Goal: Transaction & Acquisition: Register for event/course

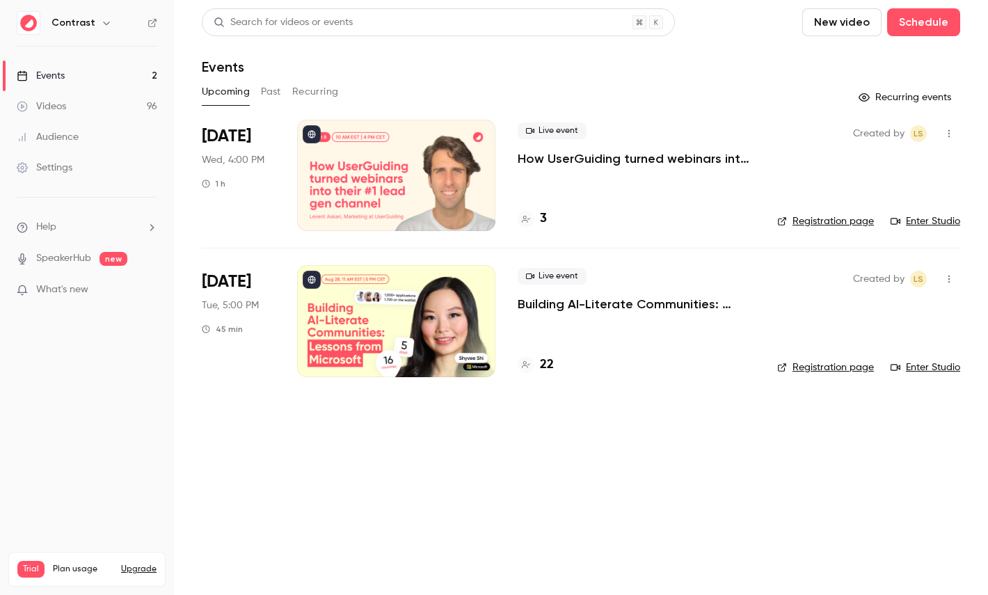
click at [104, 23] on icon "button" at bounding box center [106, 23] width 6 height 3
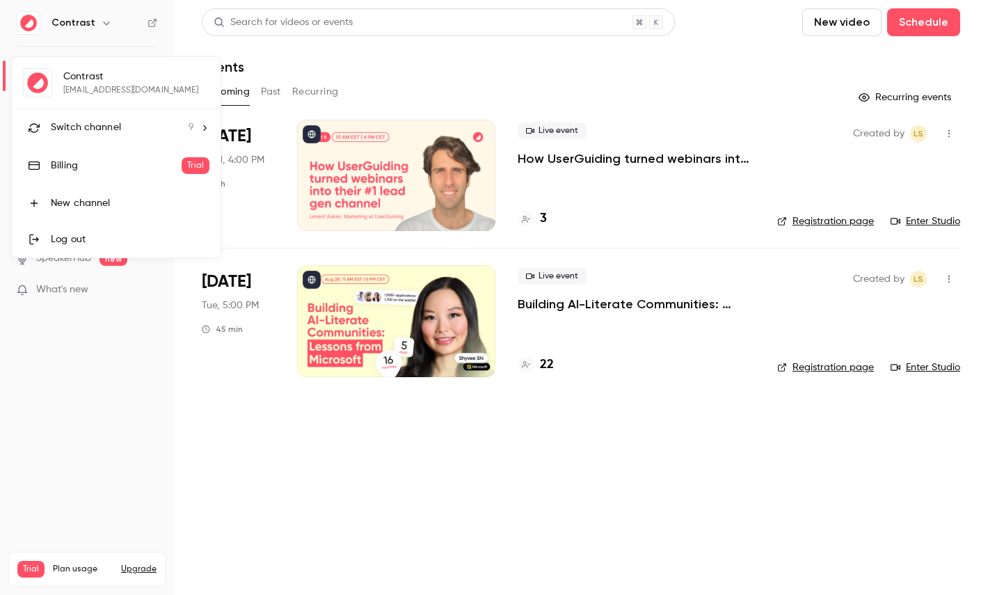
click at [97, 122] on span "Switch channel" at bounding box center [86, 127] width 70 height 15
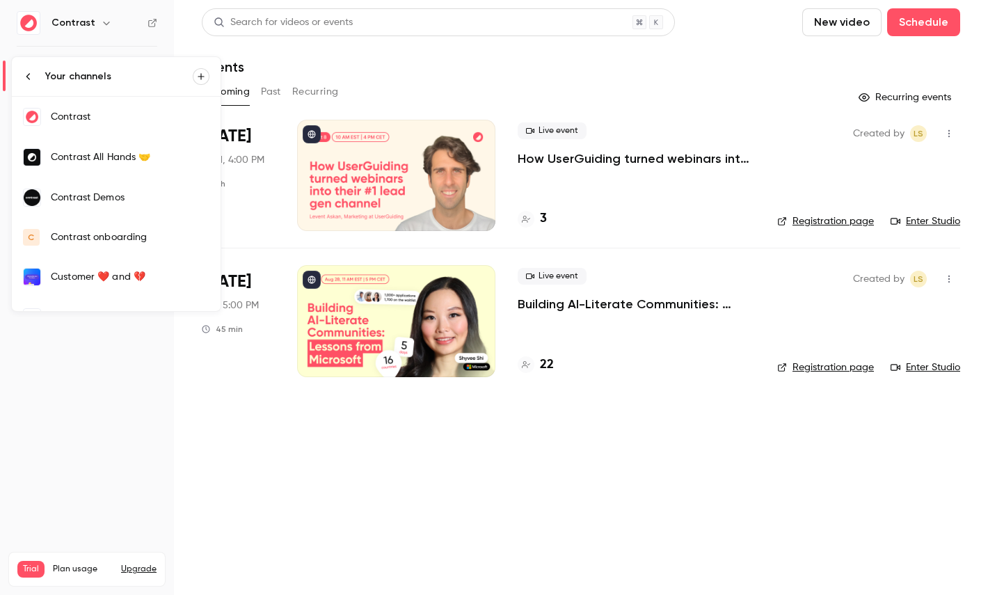
click at [134, 202] on div "Contrast Demos" at bounding box center [130, 198] width 159 height 14
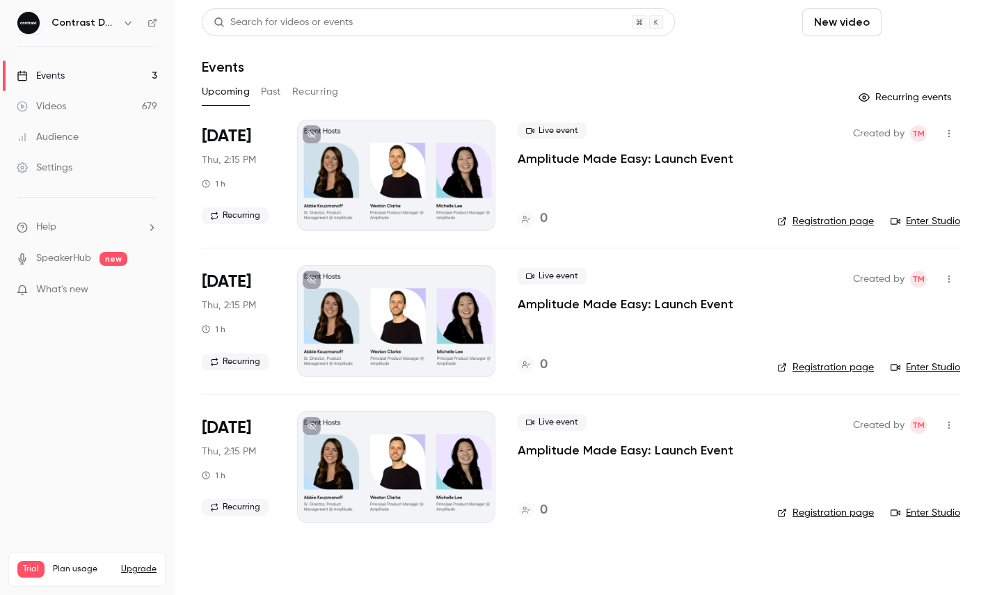
click at [949, 10] on button "Schedule" at bounding box center [923, 22] width 73 height 28
click at [898, 61] on div "One time event" at bounding box center [896, 61] width 106 height 14
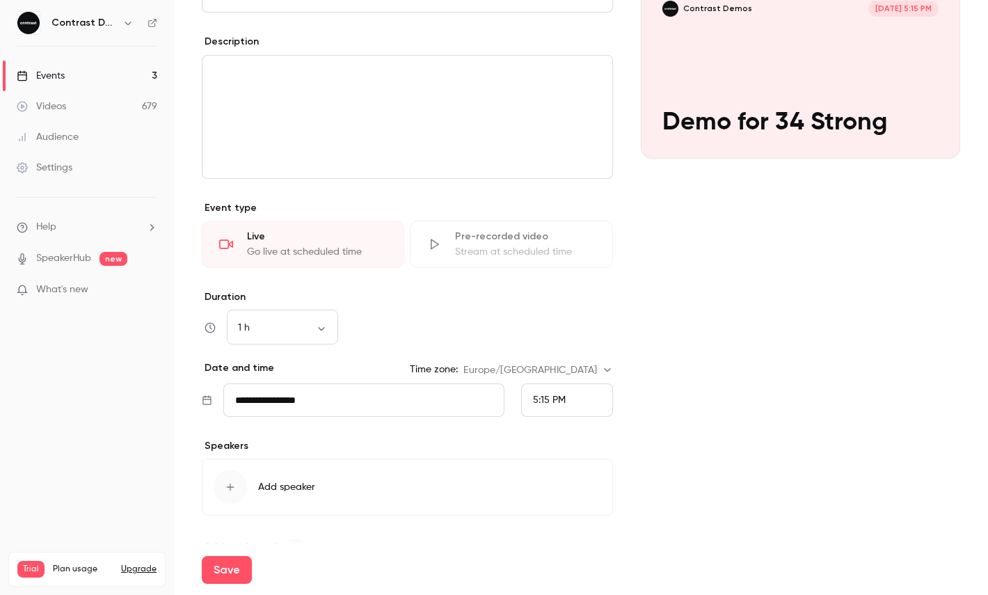
scroll to position [190, 0]
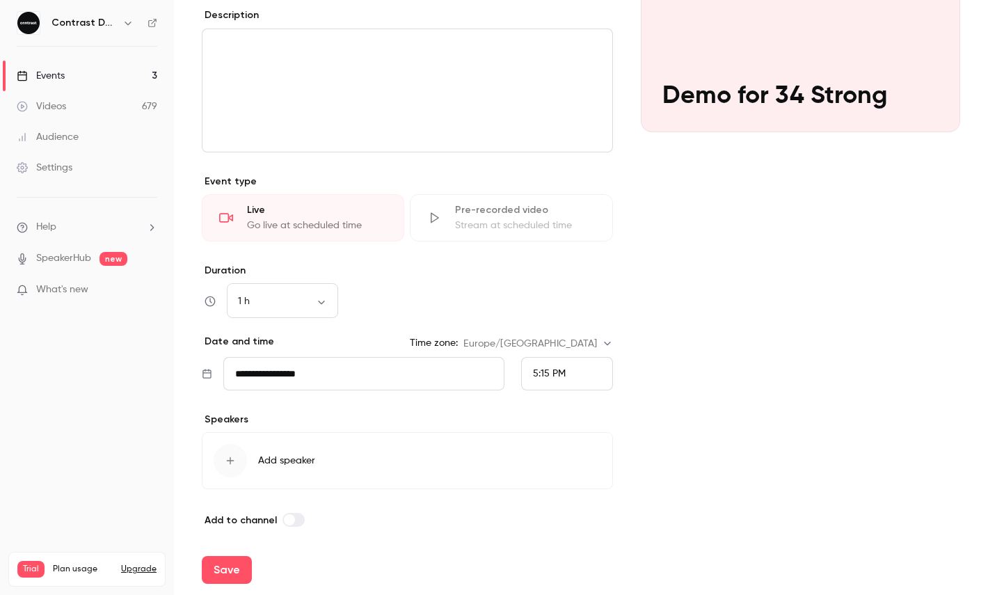
type input "**********"
click at [575, 376] on div "5:15 PM" at bounding box center [567, 373] width 92 height 33
click at [540, 273] on span "5:30 PM" at bounding box center [550, 271] width 35 height 10
click at [655, 273] on div "Cover image Contrast Demos Sep 8, 5:30 PM Demo for 34 Strong" at bounding box center [800, 231] width 319 height 593
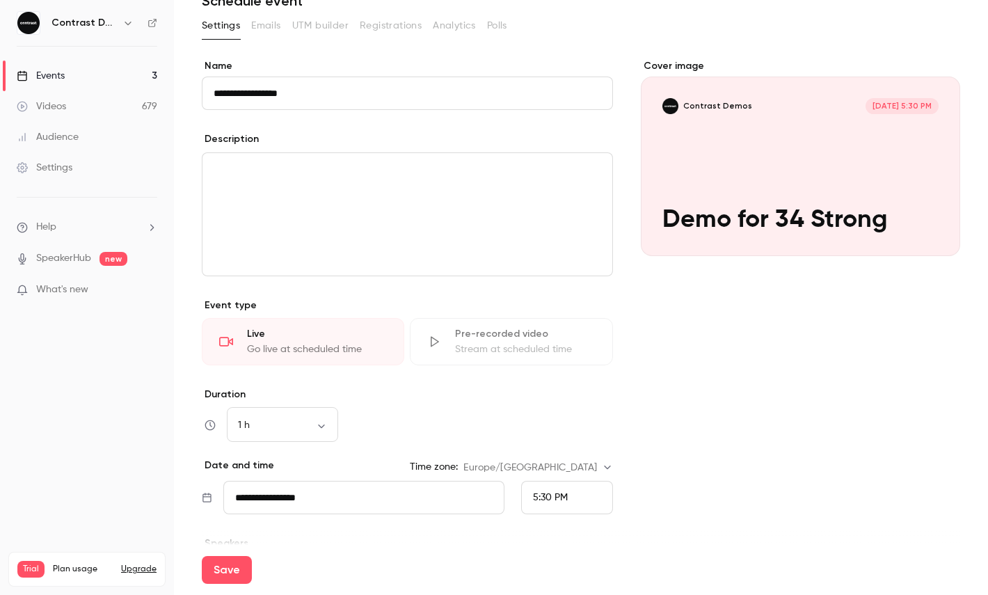
scroll to position [0, 0]
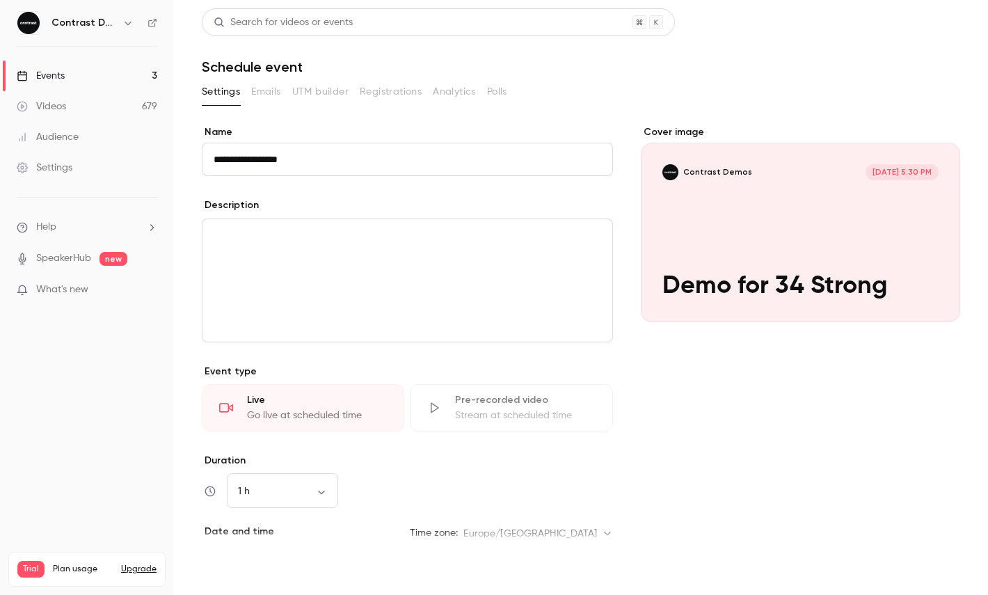
click at [232, 564] on button "Save" at bounding box center [227, 570] width 50 height 28
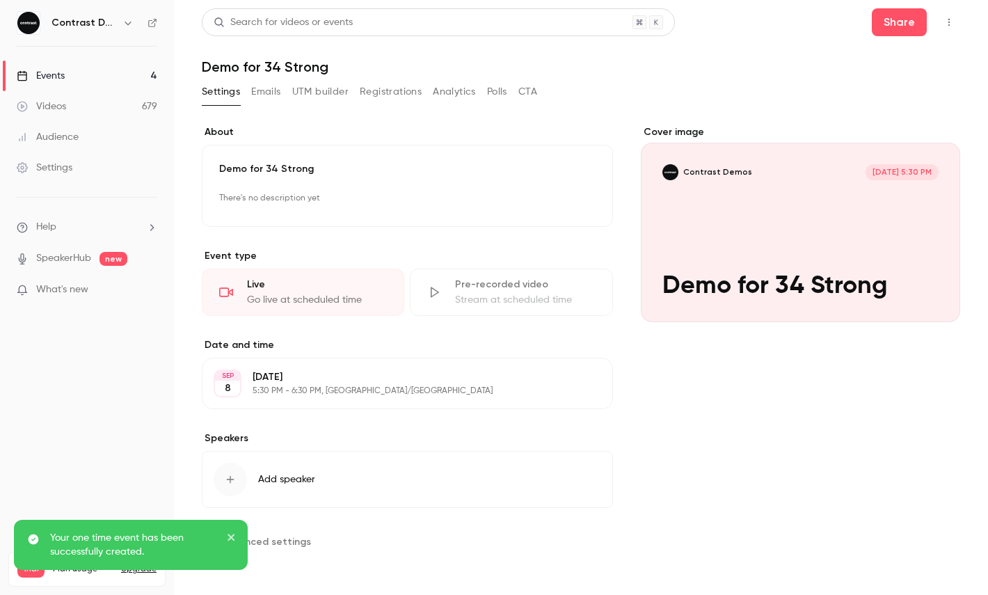
click at [946, 22] on icon "button" at bounding box center [948, 22] width 11 height 10
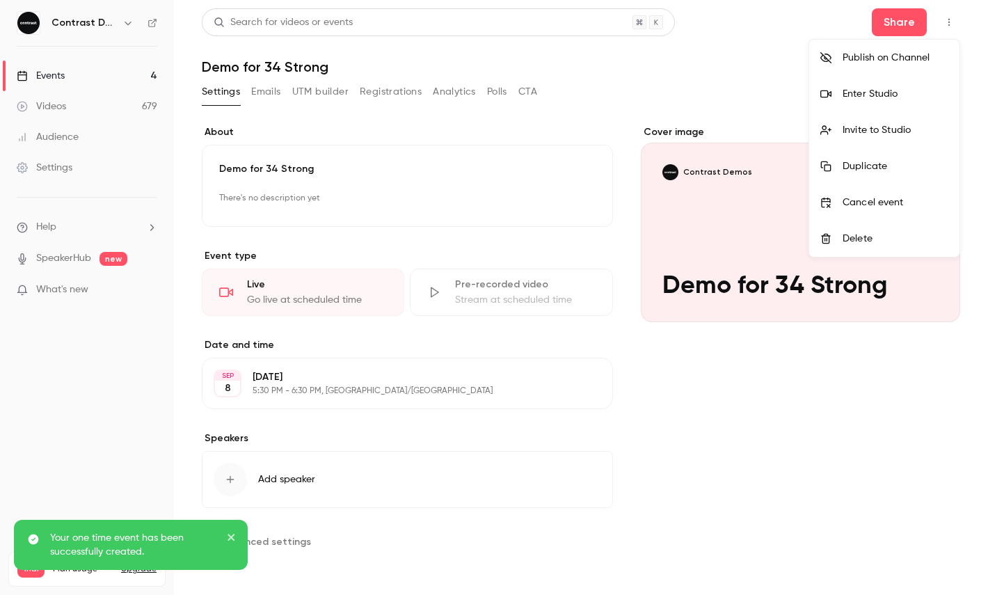
click at [899, 85] on li "Enter Studio" at bounding box center [884, 94] width 150 height 36
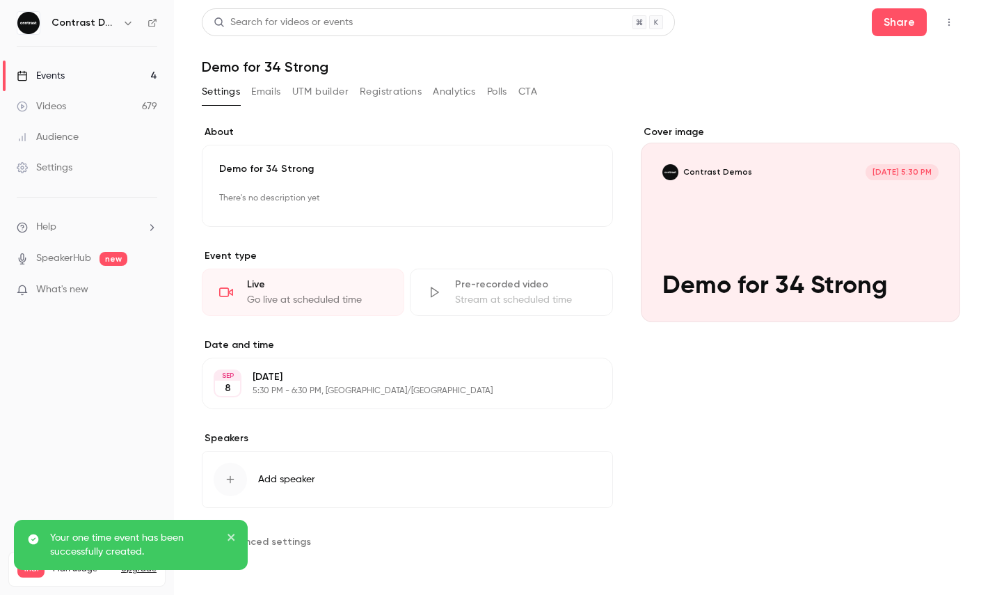
click at [957, 22] on button "button" at bounding box center [949, 22] width 22 height 22
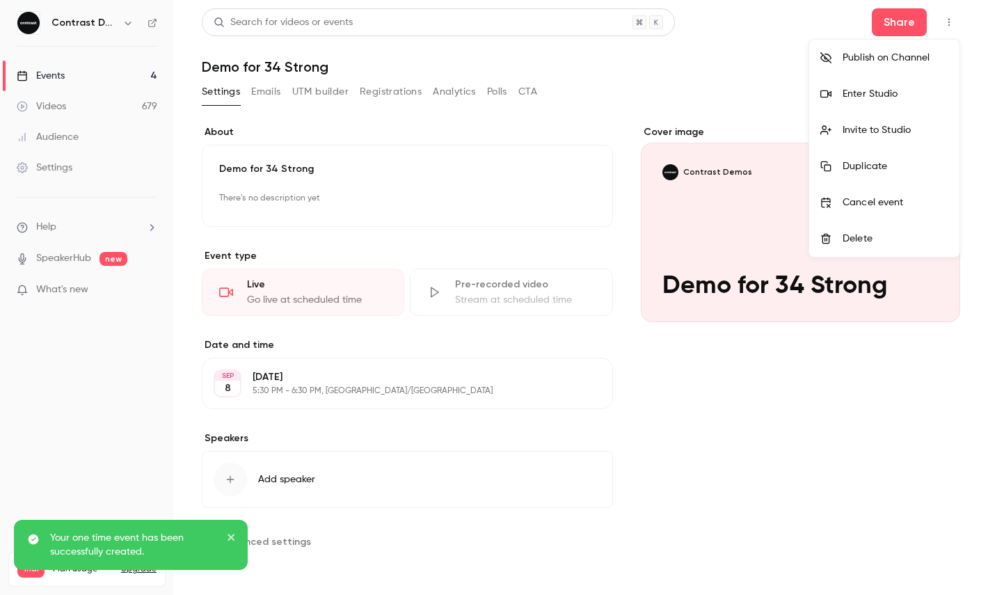
click at [893, 103] on li "Enter Studio" at bounding box center [884, 94] width 150 height 36
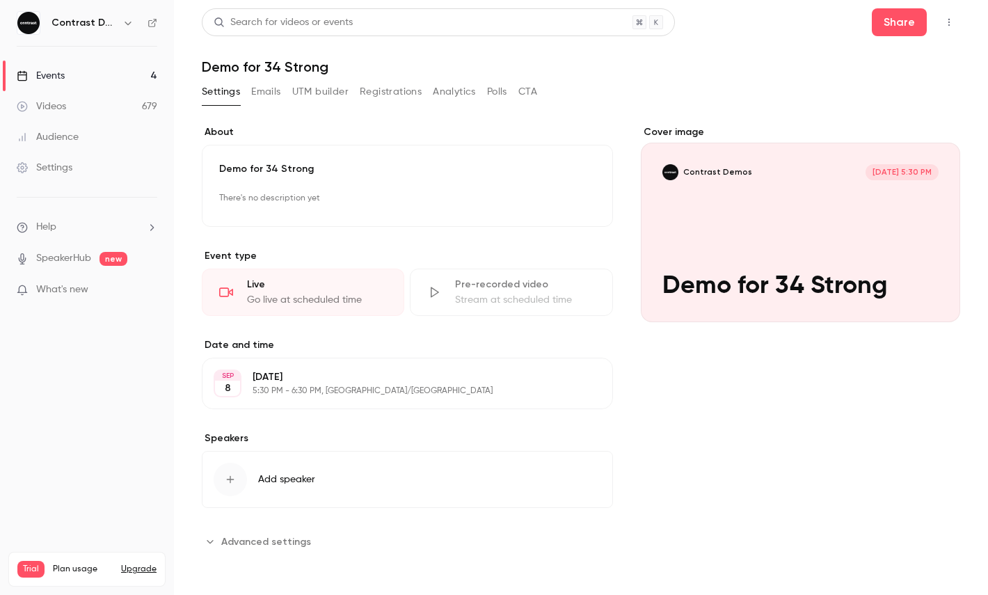
click at [129, 28] on button "button" at bounding box center [128, 23] width 17 height 17
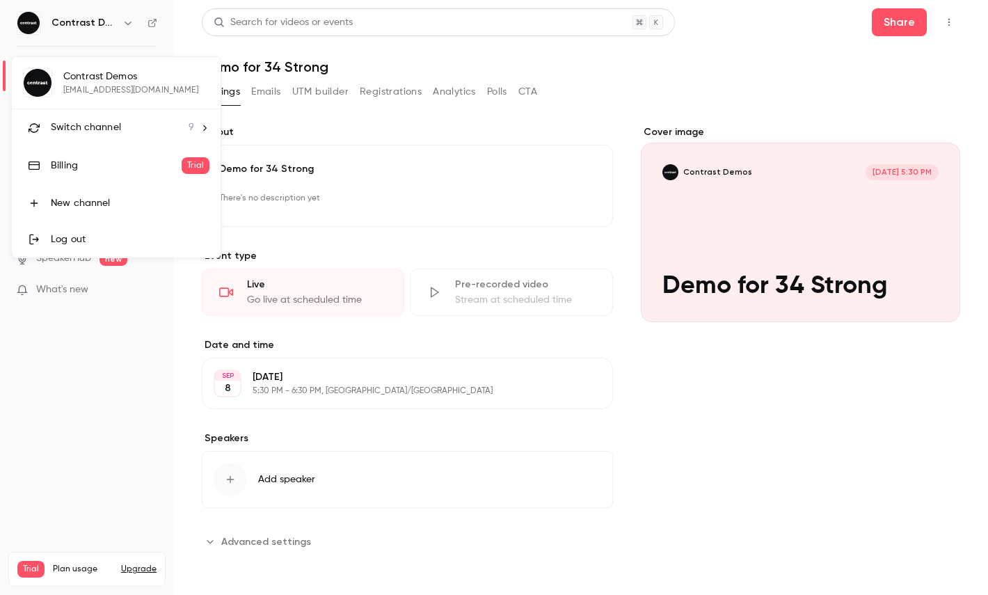
click at [107, 106] on div "Contrast Demos maxim@getcontrast.io Switch channel 9 Billing Trial New channel …" at bounding box center [116, 157] width 209 height 200
click at [107, 119] on li "Switch channel 9" at bounding box center [116, 127] width 209 height 37
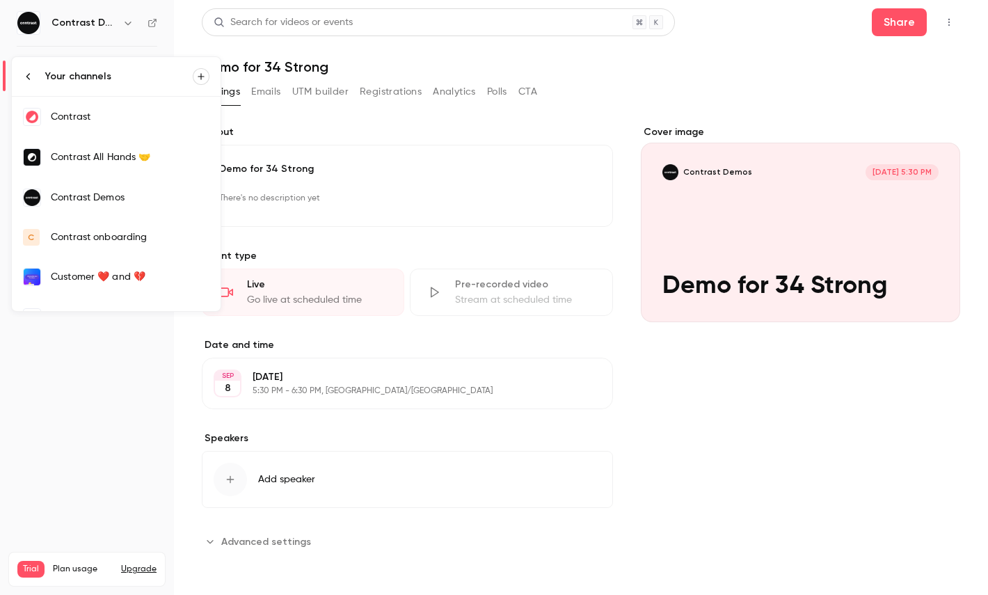
click at [99, 116] on div "Contrast" at bounding box center [130, 117] width 159 height 14
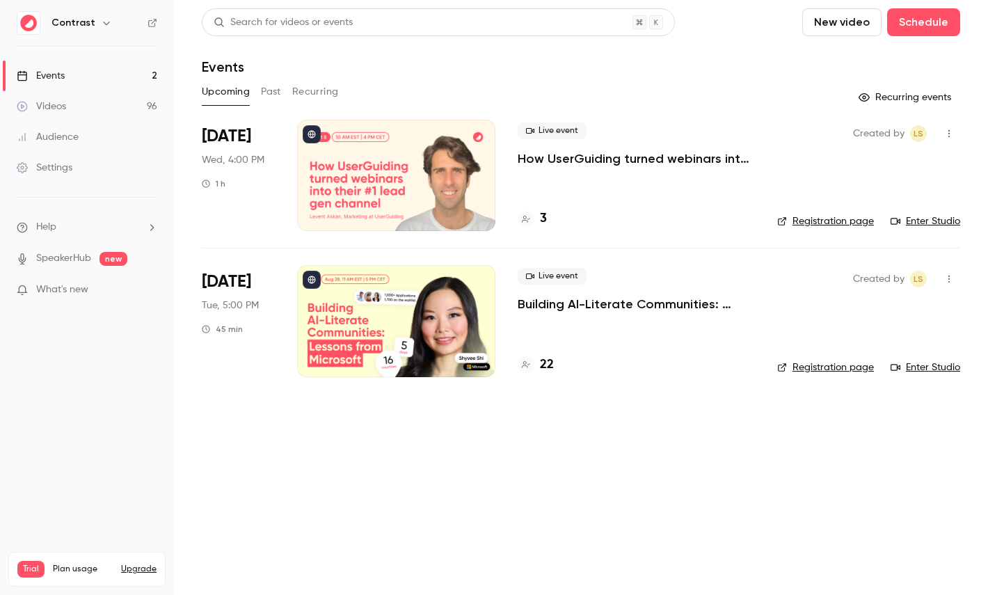
click at [70, 99] on link "Videos 96" at bounding box center [87, 106] width 174 height 31
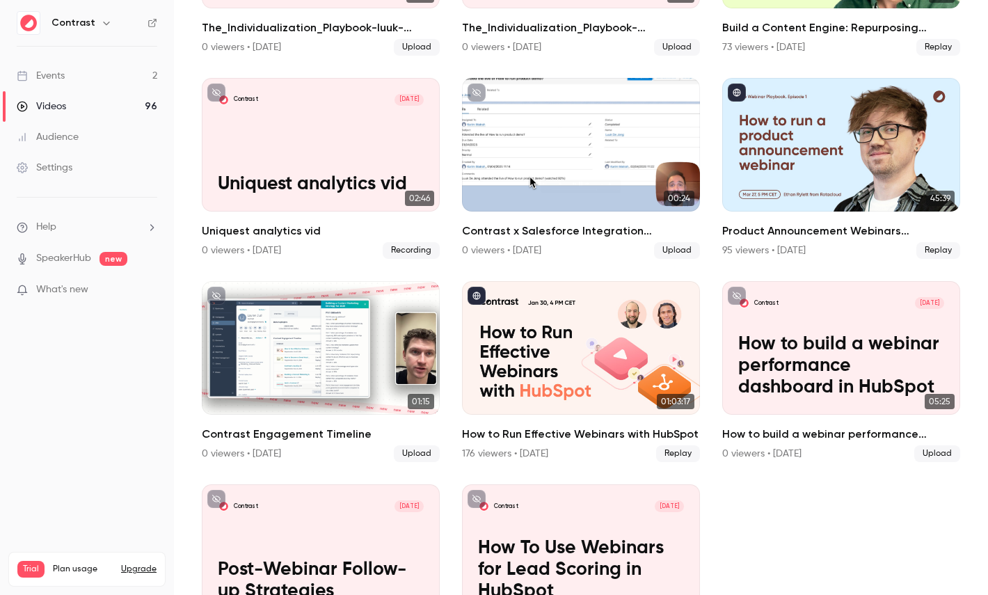
scroll to position [890, 0]
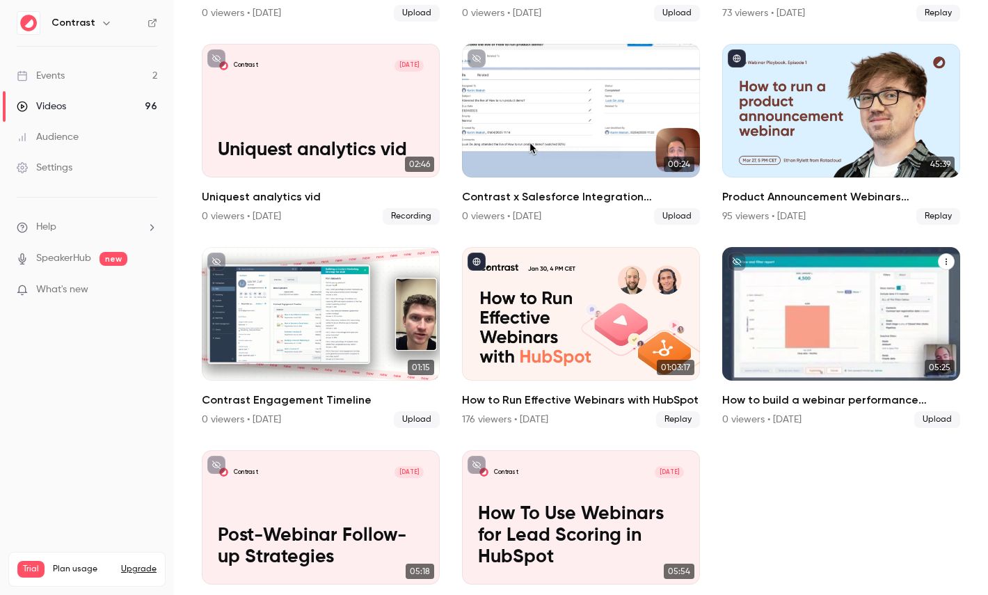
click at [790, 308] on p "How to build a webinar performance dashboard in HubSpot" at bounding box center [841, 332] width 206 height 65
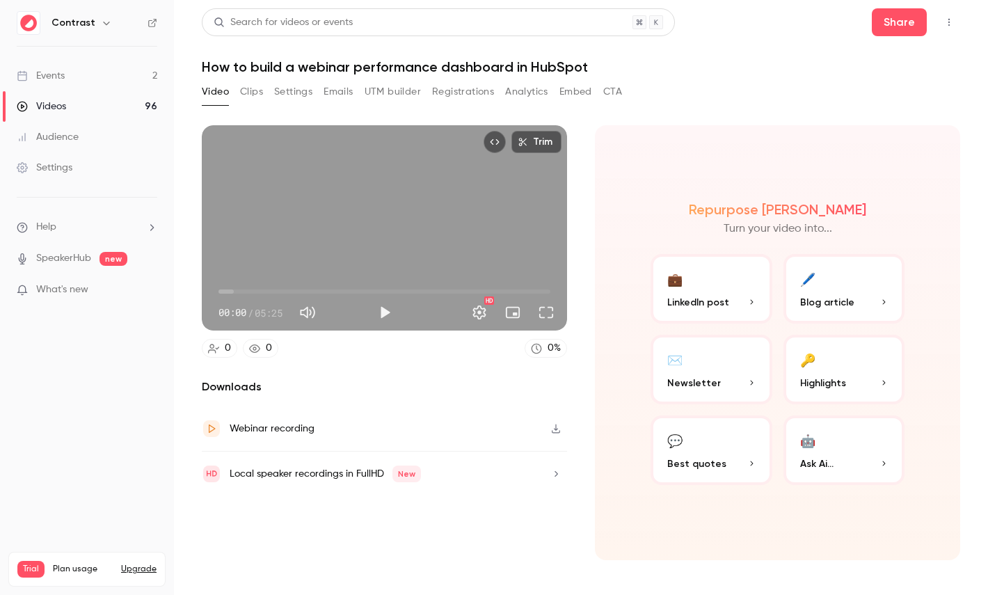
click at [259, 95] on button "Clips" at bounding box center [251, 92] width 23 height 22
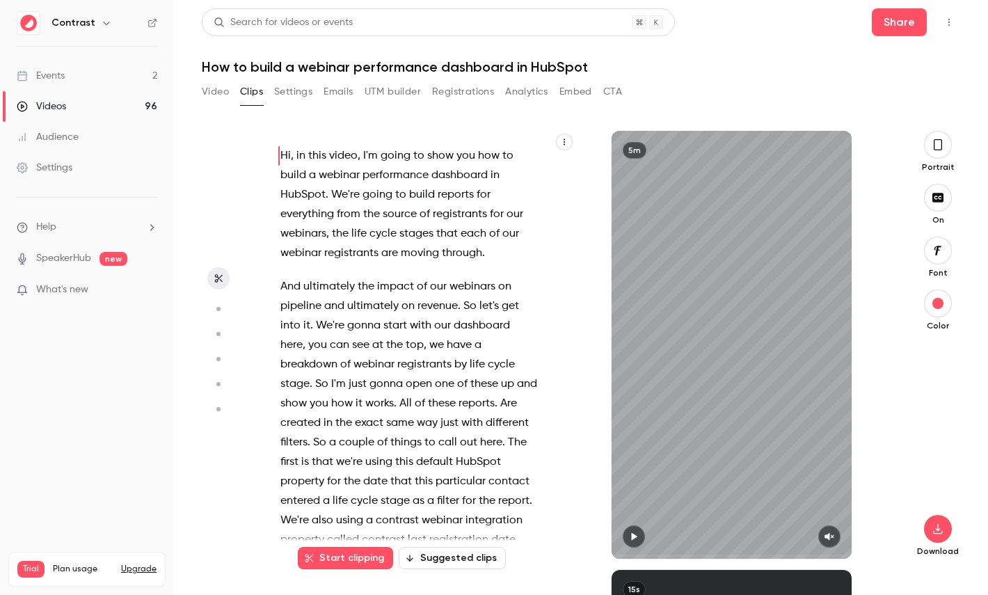
click at [566, 138] on icon "button" at bounding box center [564, 142] width 8 height 8
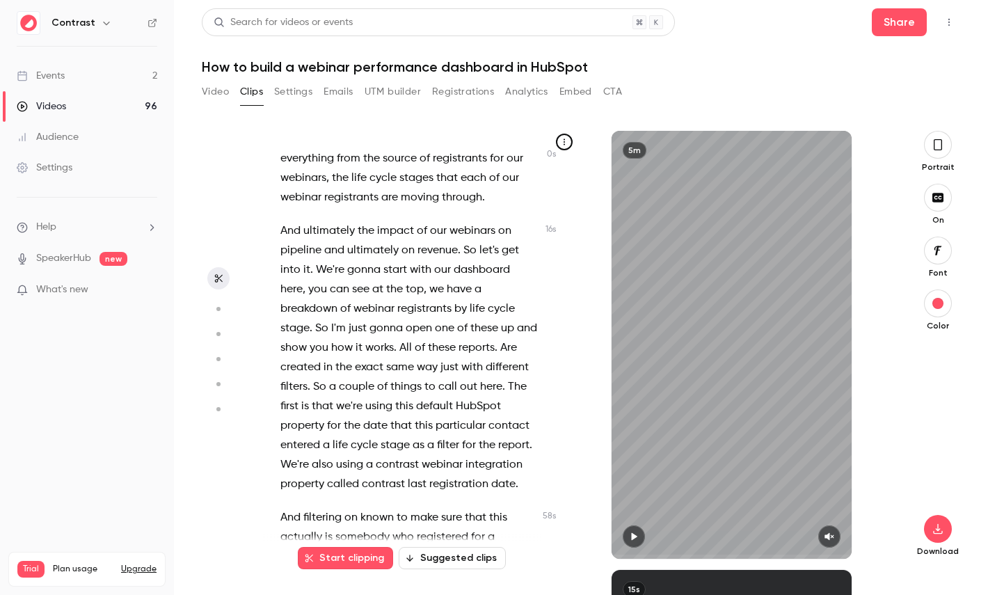
scroll to position [67, 0]
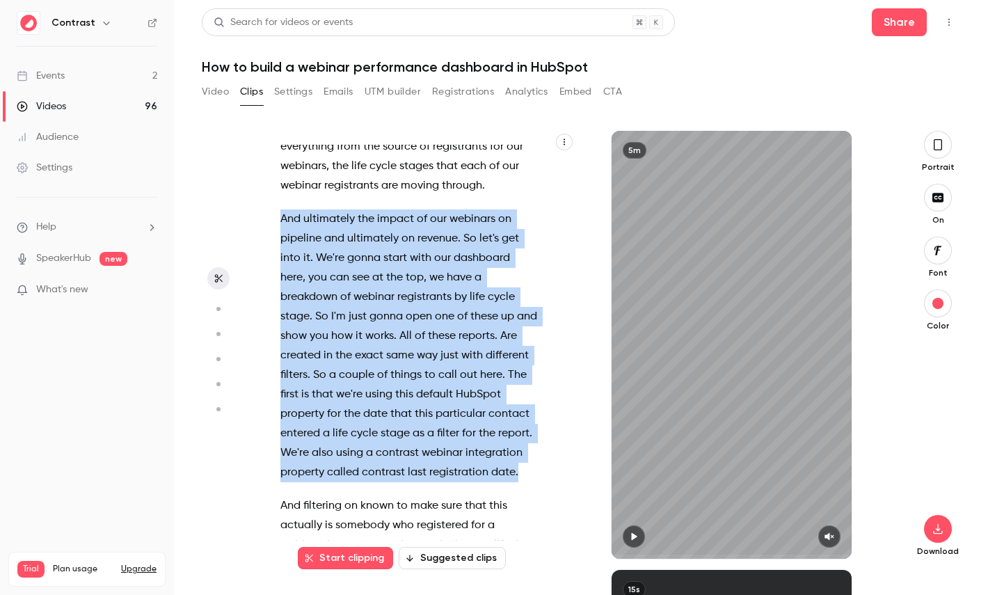
drag, startPoint x: 278, startPoint y: 214, endPoint x: 520, endPoint y: 470, distance: 351.9
click at [520, 470] on div "Hi , in this video , I'm going to show you how to build a webinar performance d…" at bounding box center [415, 352] width 305 height 414
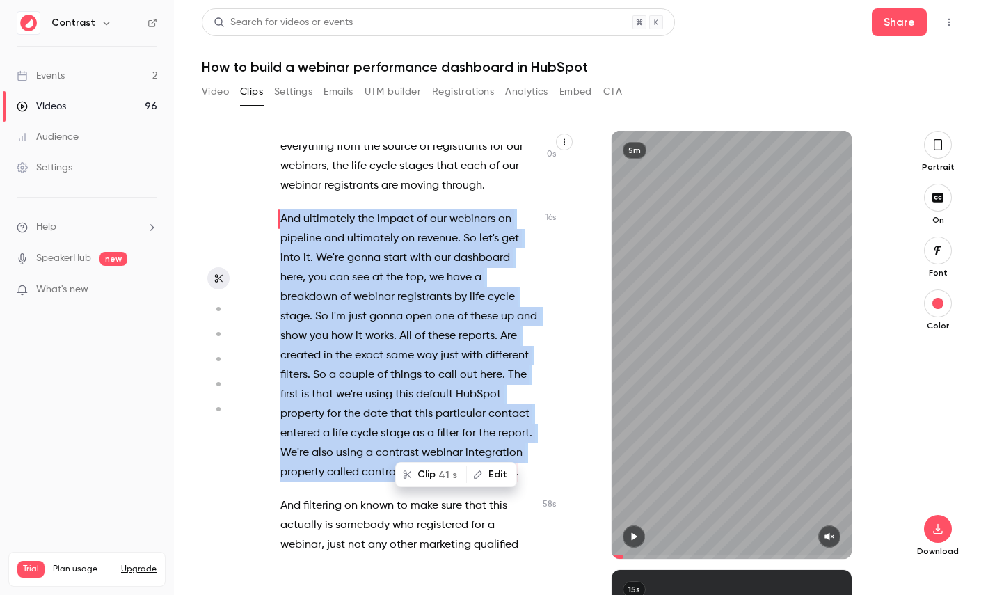
scroll to position [0, 0]
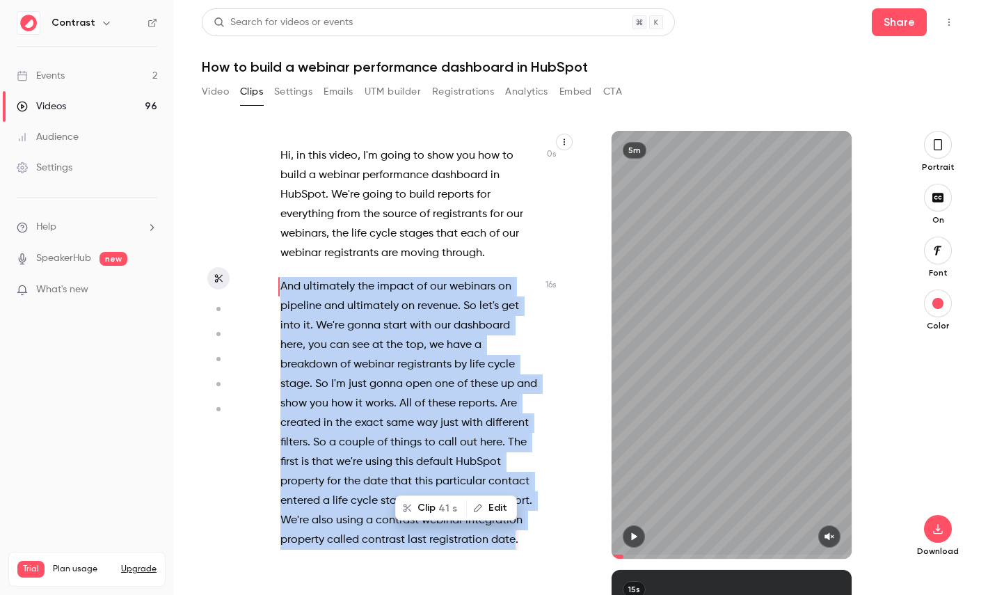
click at [441, 506] on button "Clip 41 s" at bounding box center [431, 508] width 69 height 22
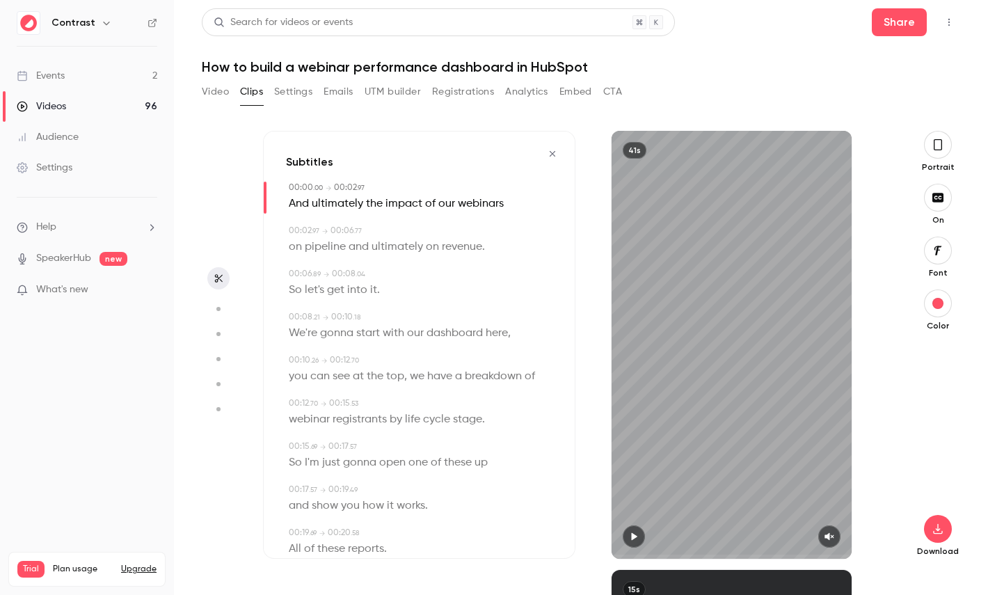
click at [943, 153] on button "button" at bounding box center [938, 145] width 28 height 28
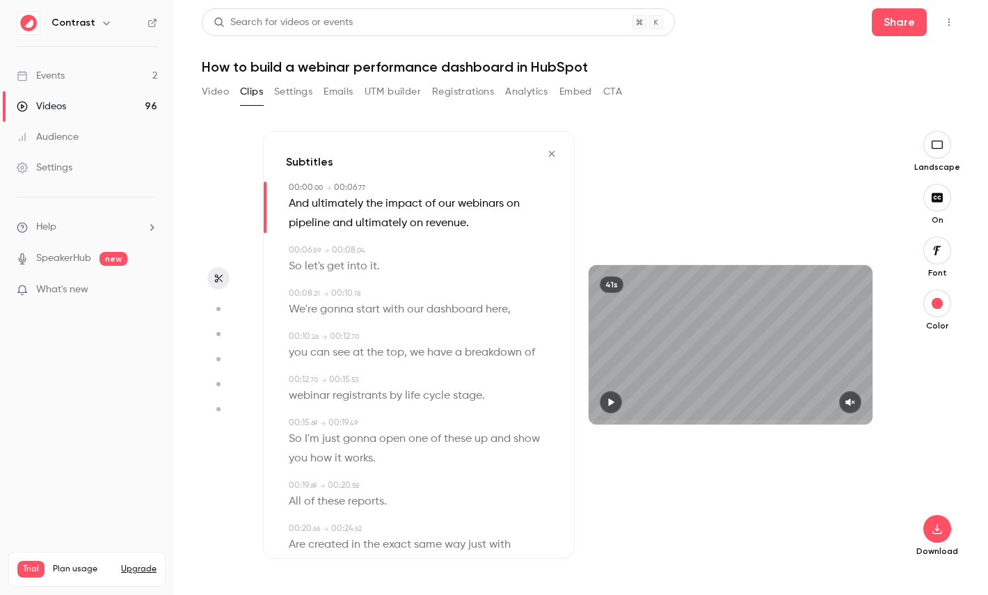
click at [943, 247] on icon "button" at bounding box center [936, 250] width 15 height 11
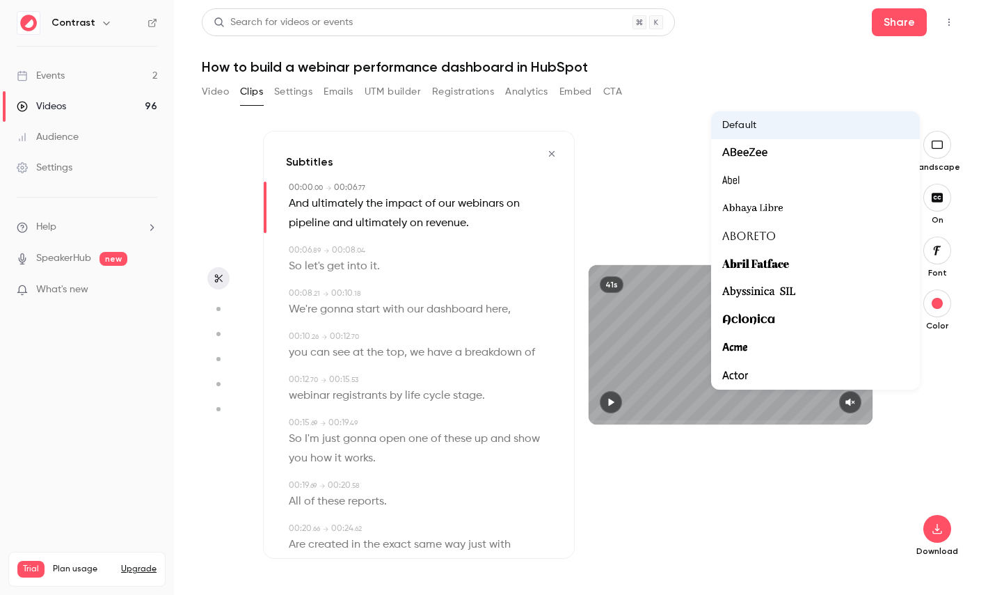
click at [751, 529] on div at bounding box center [494, 297] width 988 height 595
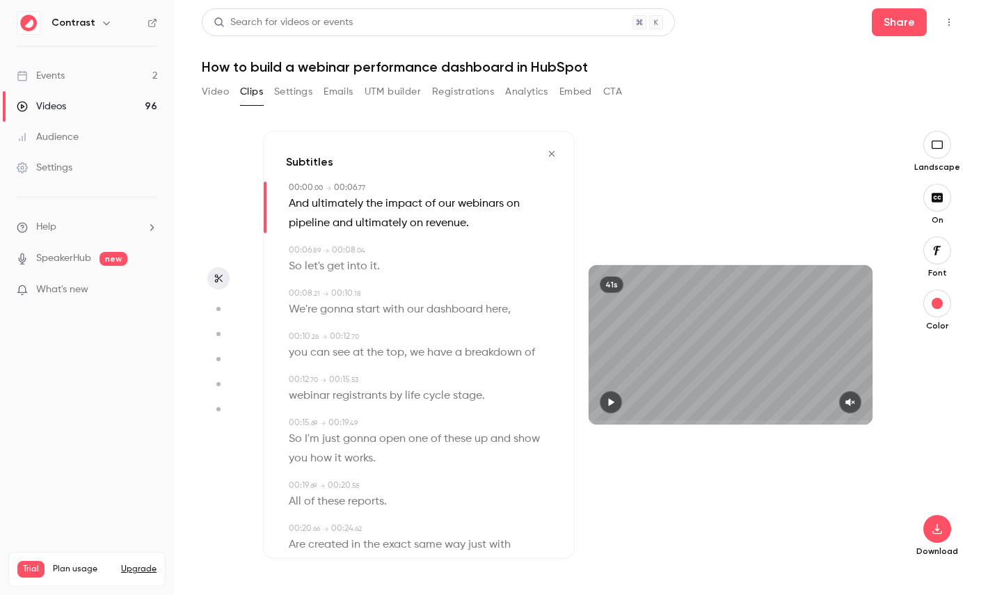
click at [452, 302] on span "dashboard" at bounding box center [454, 309] width 56 height 19
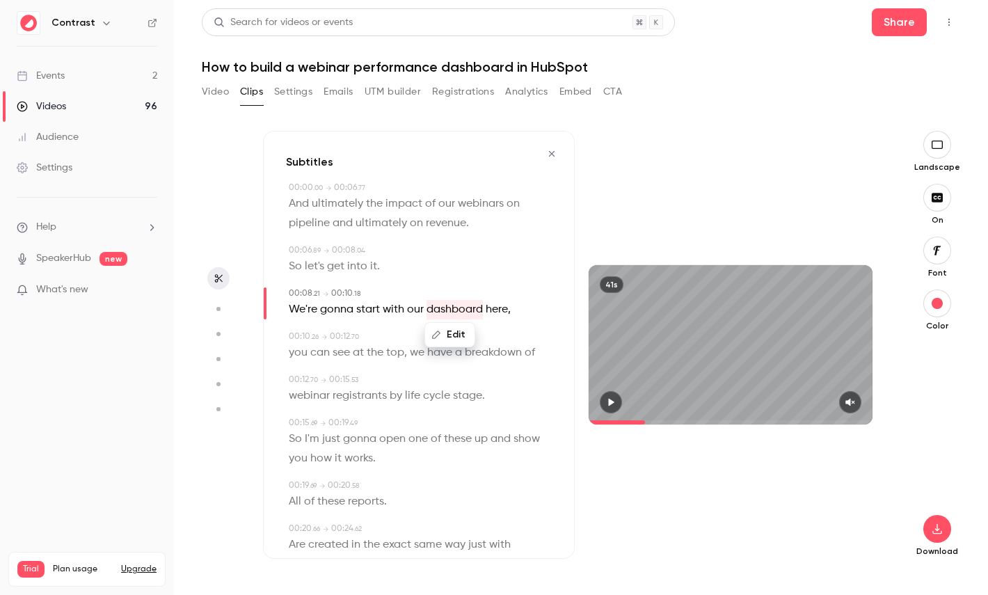
click at [221, 308] on icon "button" at bounding box center [217, 309] width 13 height 10
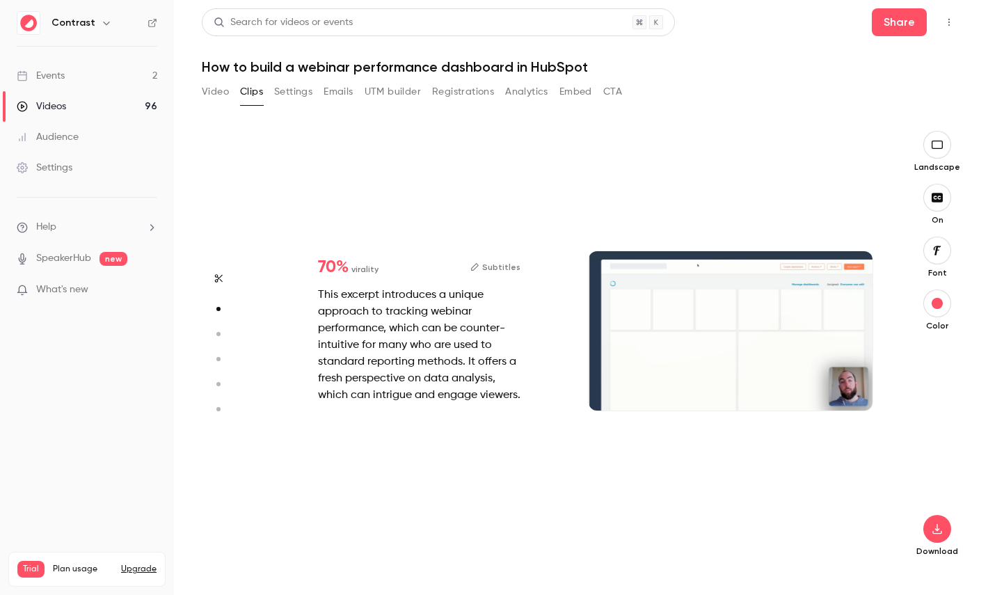
click at [218, 330] on icon "button" at bounding box center [217, 334] width 13 height 10
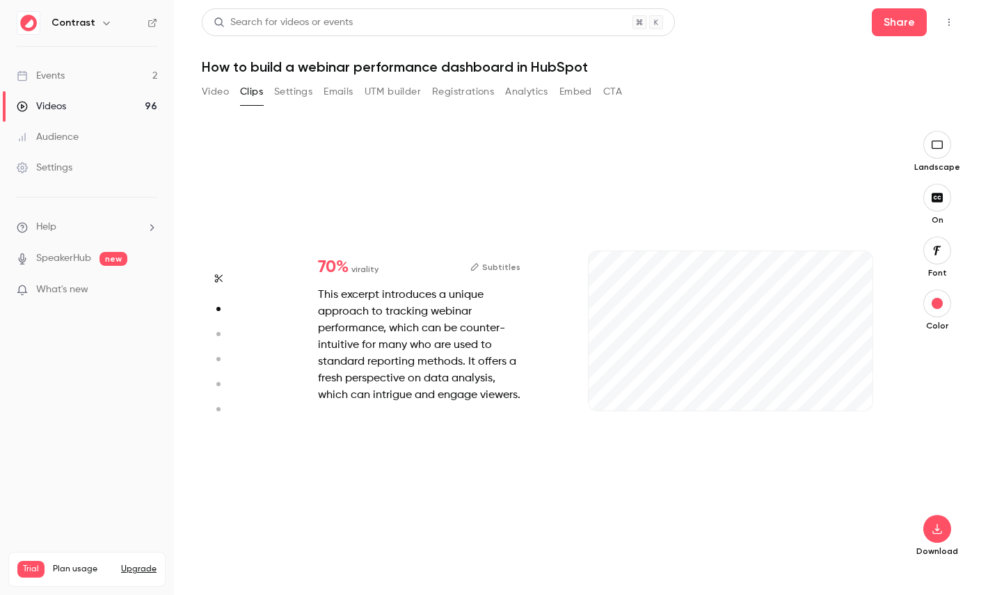
type input "***"
type input "*"
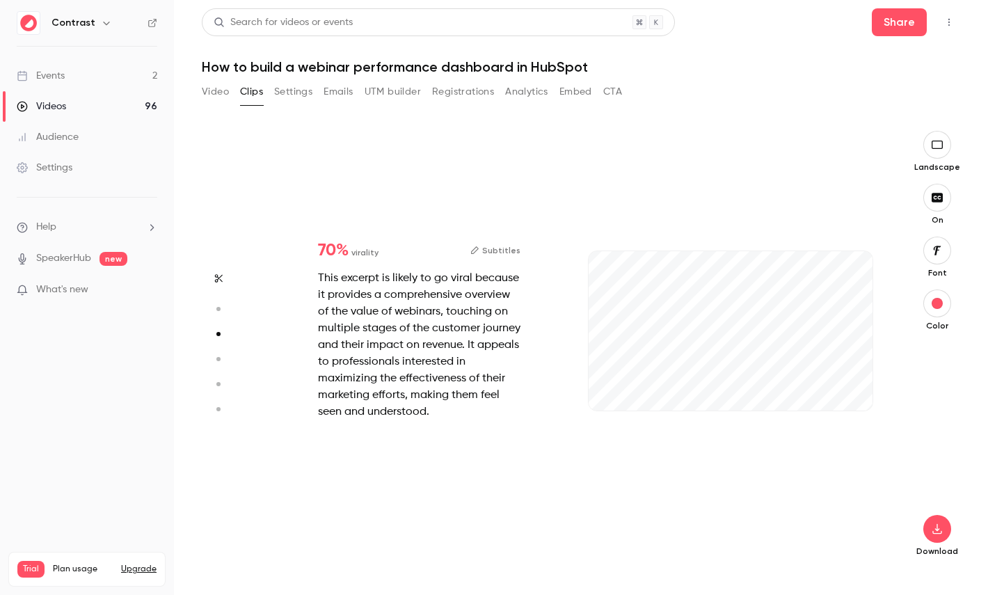
type input "***"
click at [219, 363] on icon "button" at bounding box center [217, 359] width 13 height 10
type input "***"
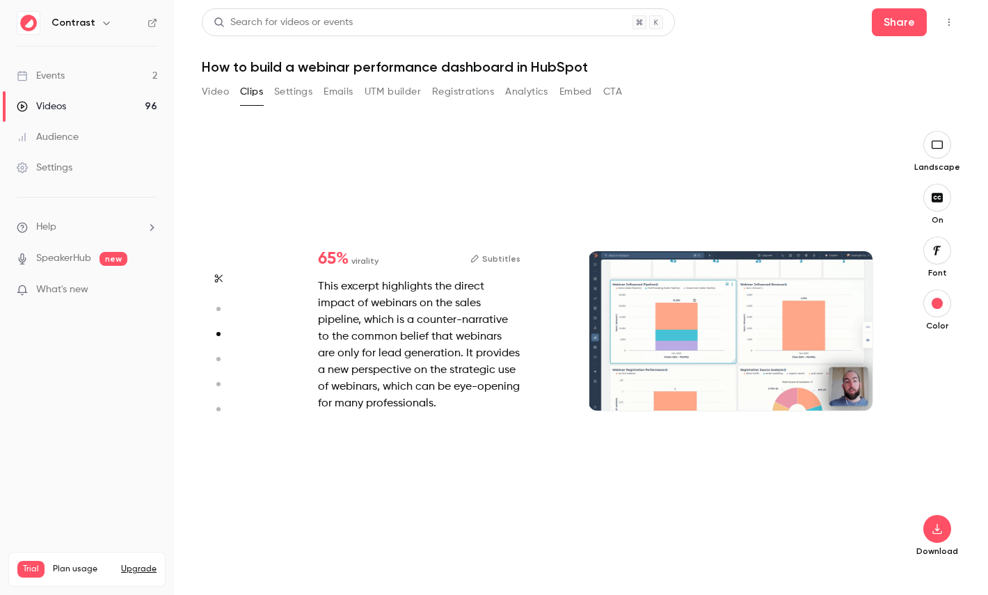
type input "***"
type input "*"
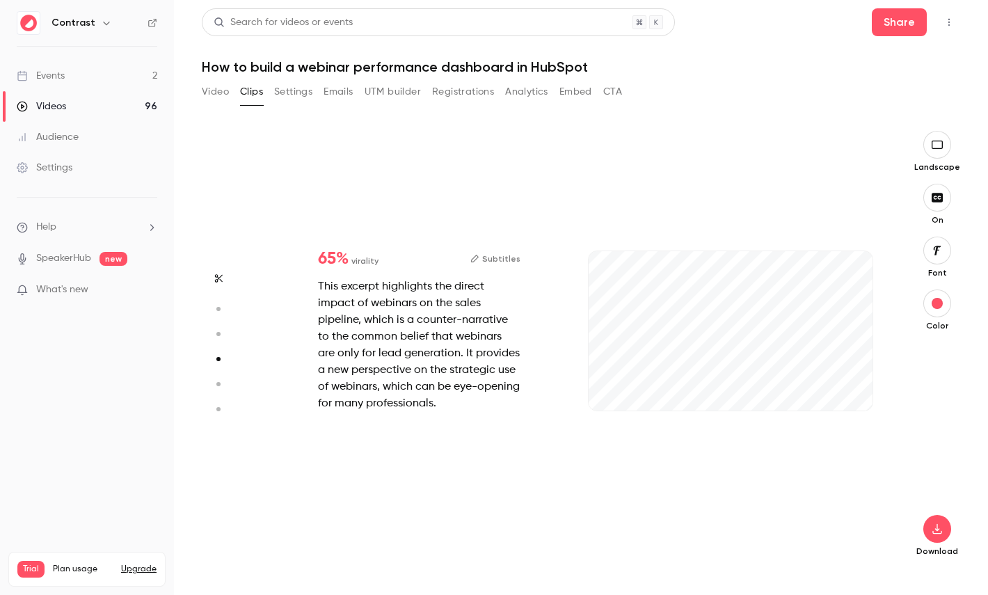
click at [220, 384] on circle "button" at bounding box center [218, 384] width 4 height 4
type input "***"
type input "*"
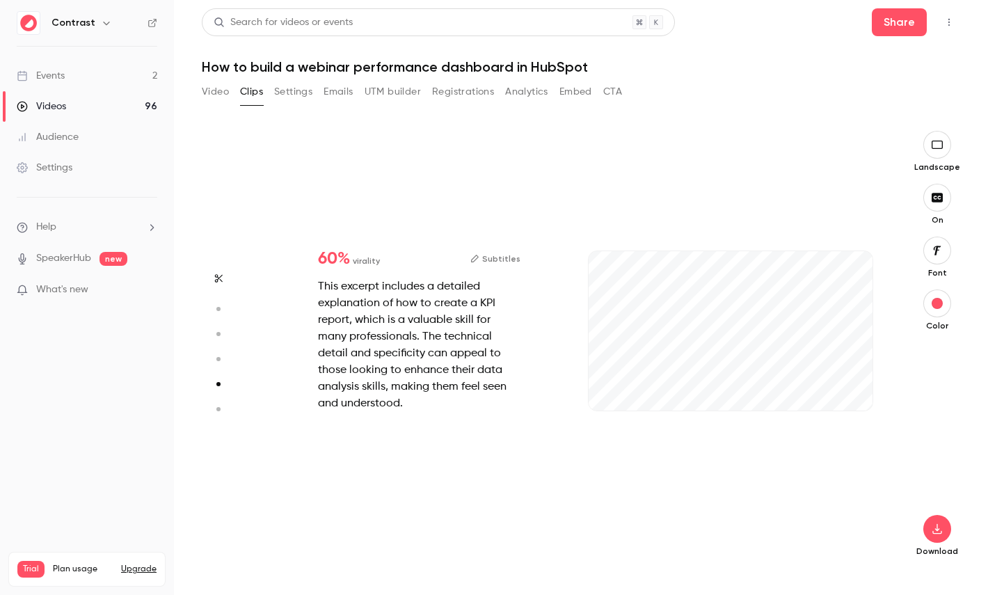
scroll to position [1756, 0]
click at [324, 292] on div "This excerpt includes a detailed explanation of how to create a KPI report, whi…" at bounding box center [419, 345] width 202 height 134
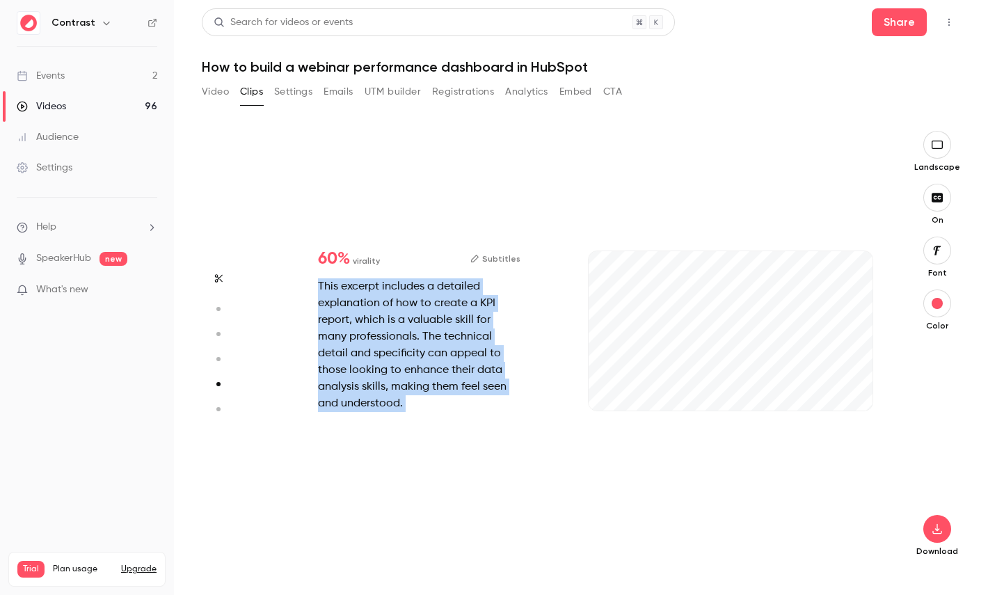
drag, startPoint x: 324, startPoint y: 292, endPoint x: 430, endPoint y: 412, distance: 160.2
click at [430, 412] on div "60 % virality Subtitles This excerpt includes a detailed explanation of how to …" at bounding box center [419, 331] width 247 height 206
type input "***"
click at [226, 410] on button "button" at bounding box center [218, 409] width 22 height 22
type input "***"
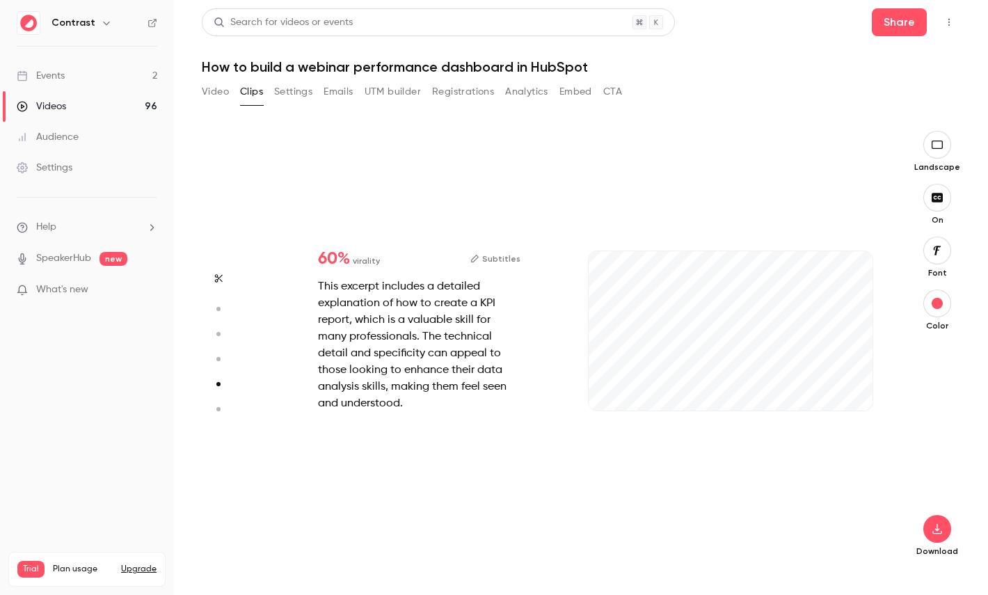
type input "***"
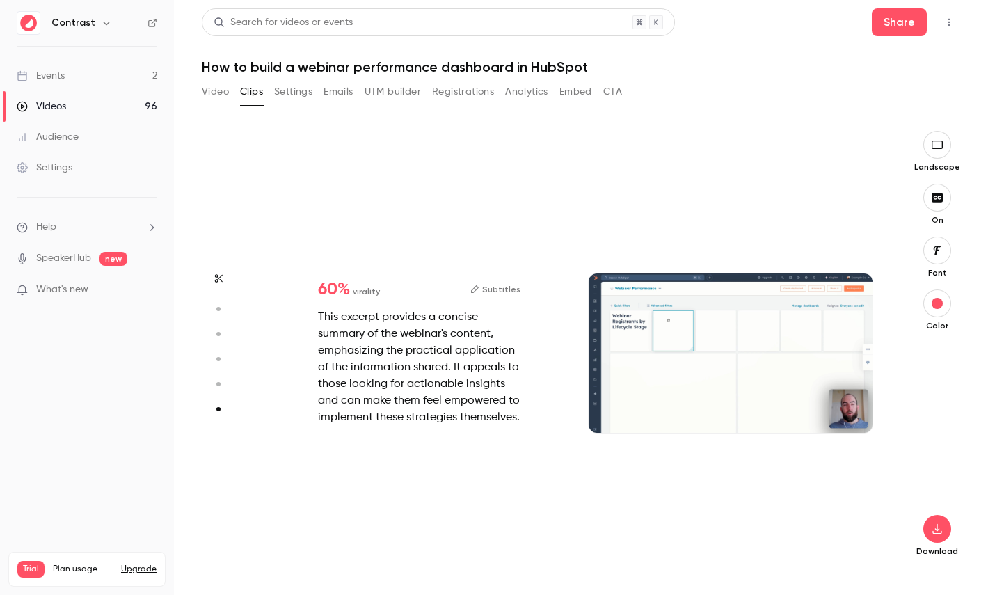
type input "*"
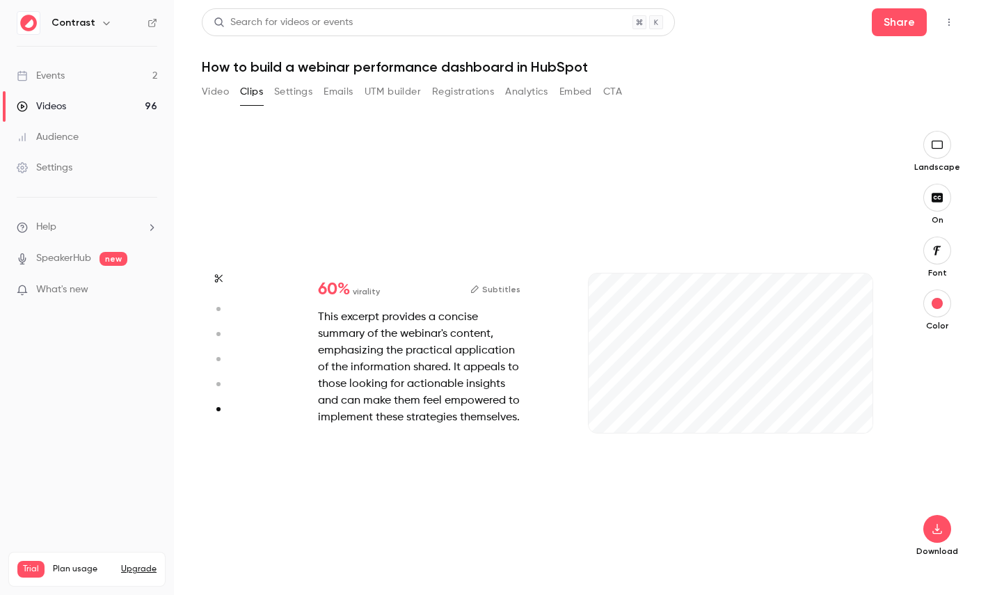
scroll to position [2173, 0]
type input "***"
click at [221, 385] on icon "button" at bounding box center [217, 384] width 13 height 10
type input "***"
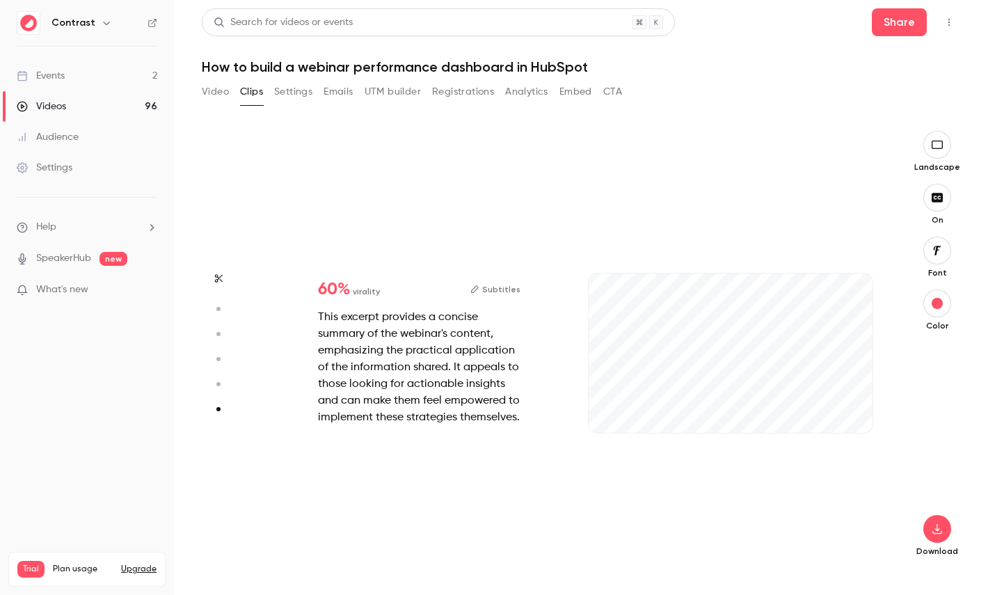
type input "***"
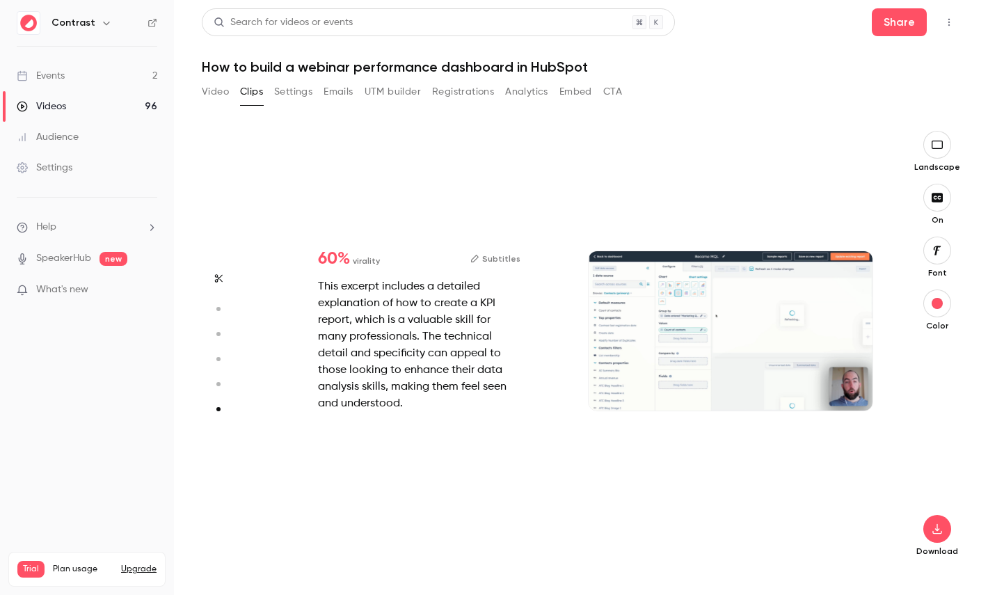
type input "*"
click at [220, 367] on button "button" at bounding box center [218, 359] width 22 height 22
type input "***"
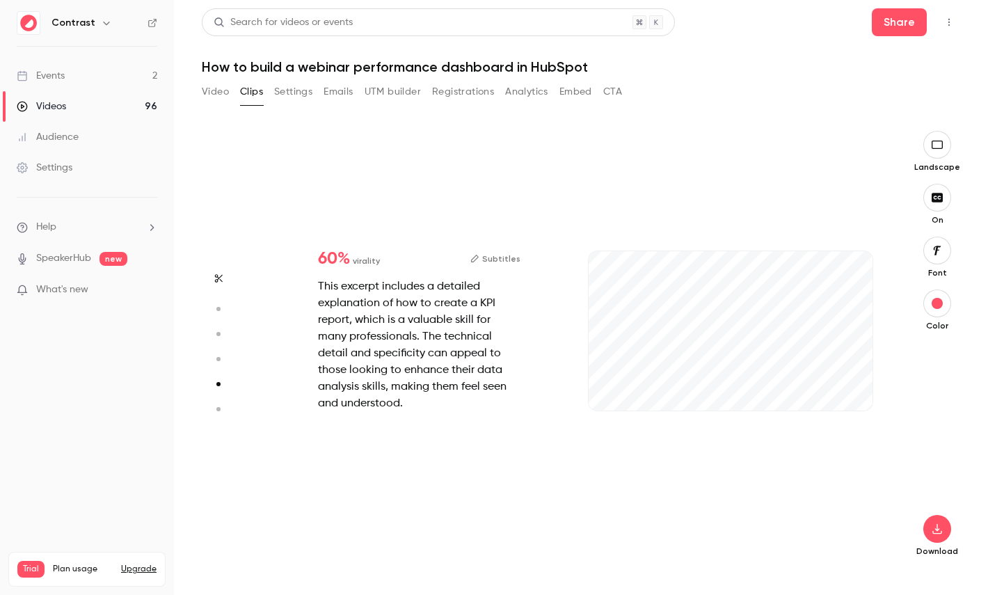
type input "***"
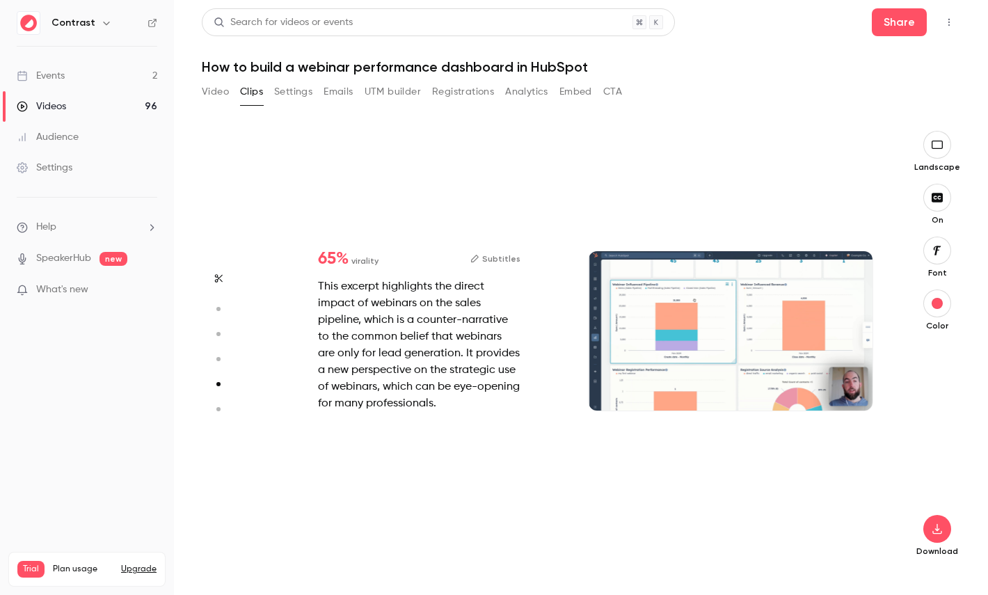
type input "*"
click at [223, 336] on icon "button" at bounding box center [217, 334] width 13 height 10
type input "***"
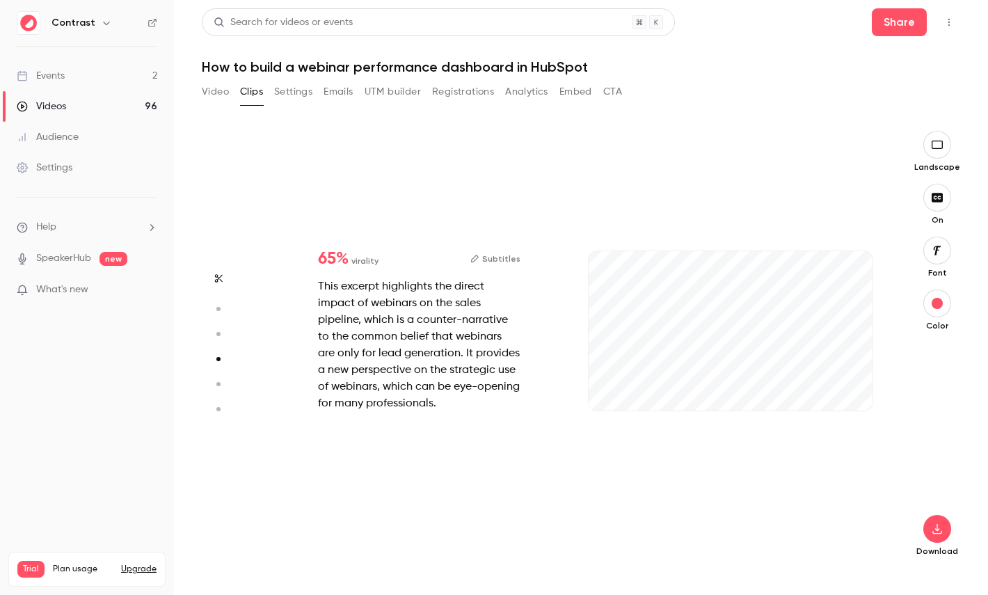
type input "***"
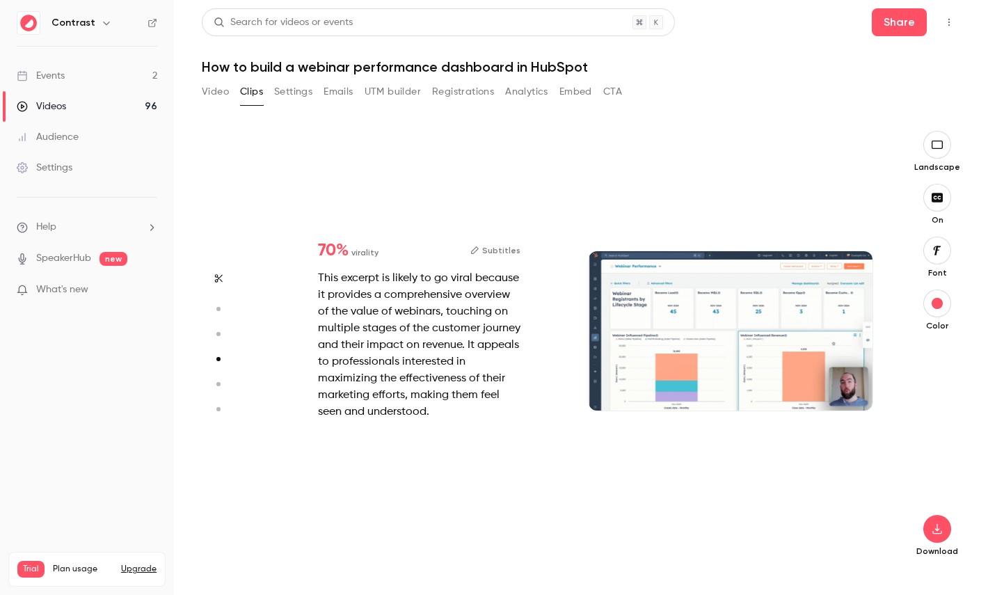
type input "*"
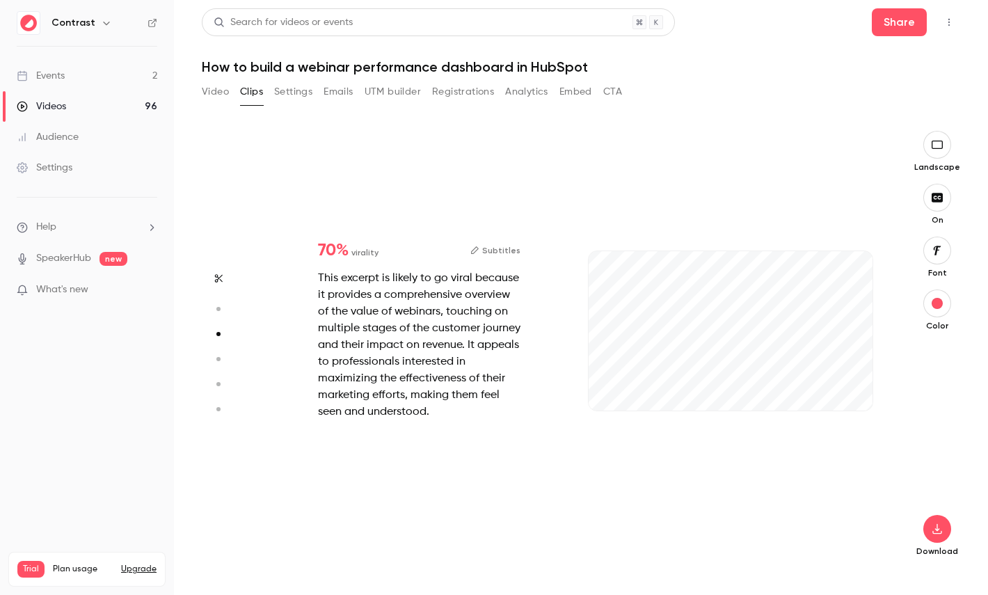
scroll to position [878, 0]
type input "****"
click at [100, 107] on link "Videos 96" at bounding box center [87, 106] width 174 height 31
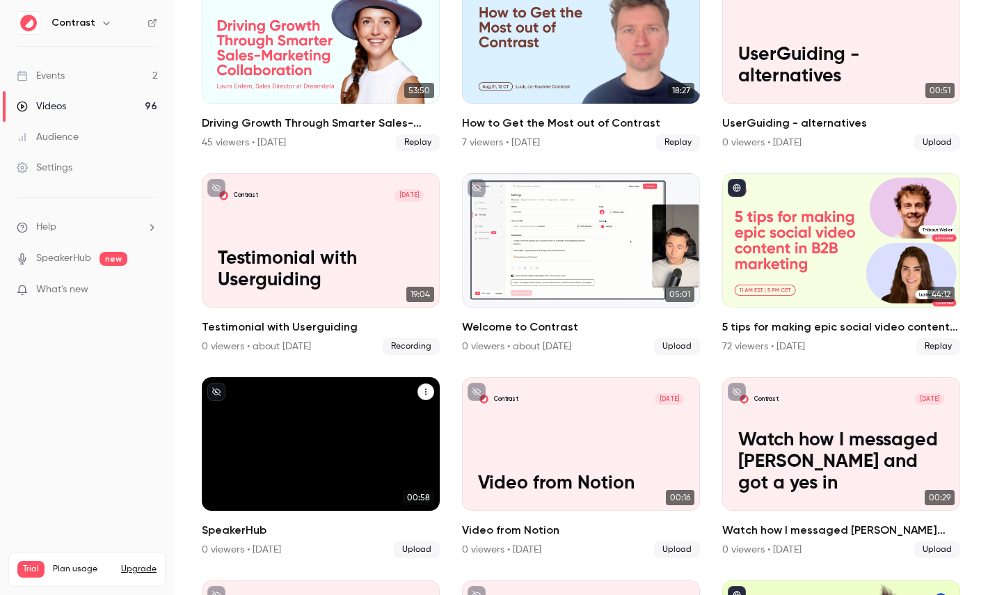
scroll to position [422, 0]
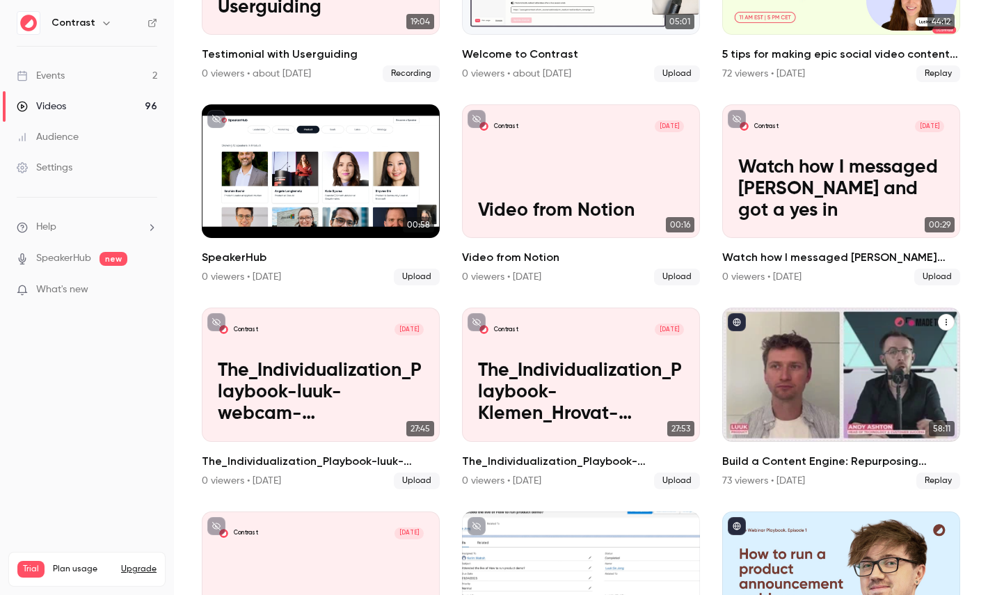
click at [828, 369] on div "Build a Content Engine: Repurposing Strategies for SaaS Teams" at bounding box center [841, 375] width 238 height 134
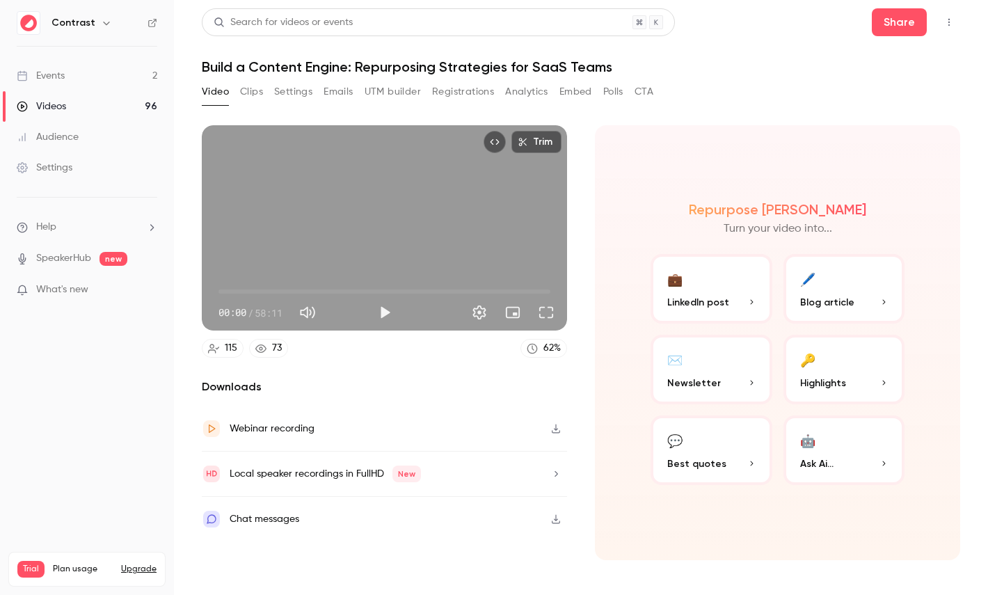
click at [263, 315] on span "58:11" at bounding box center [269, 312] width 28 height 15
drag, startPoint x: 263, startPoint y: 315, endPoint x: 280, endPoint y: 315, distance: 16.7
click at [280, 315] on span "58:11" at bounding box center [269, 312] width 28 height 15
click at [886, 385] on icon "button" at bounding box center [883, 382] width 8 height 8
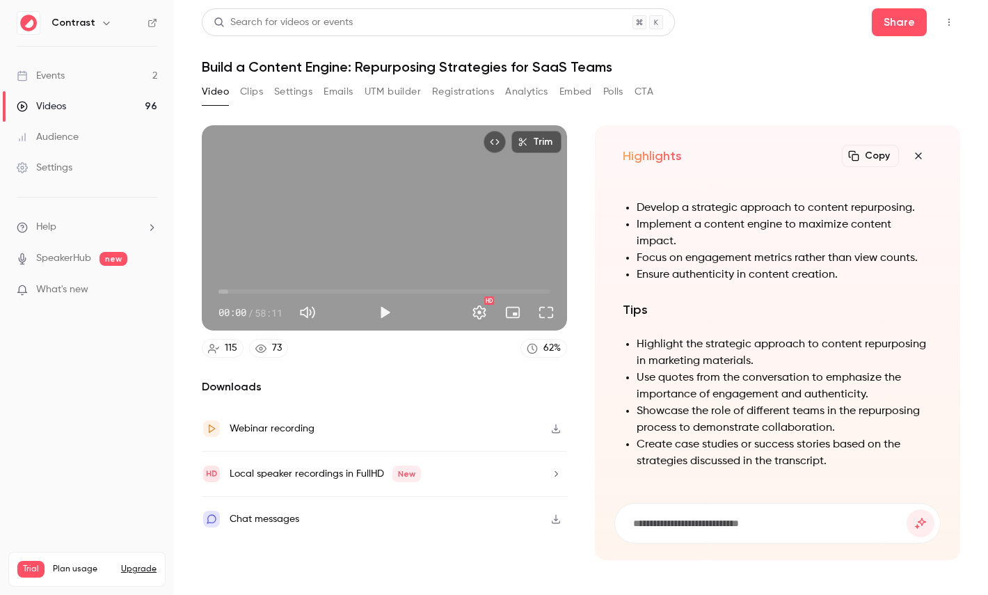
click at [286, 70] on h1 "Build a Content Engine: Repurposing Strategies for SaaS Teams" at bounding box center [581, 66] width 758 height 17
drag, startPoint x: 286, startPoint y: 70, endPoint x: 327, endPoint y: 70, distance: 41.1
click at [327, 70] on h1 "Build a Content Engine: Repurposing Strategies for SaaS Teams" at bounding box center [581, 66] width 758 height 17
copy h1 "Content Engine"
click at [767, 522] on input at bounding box center [769, 523] width 275 height 15
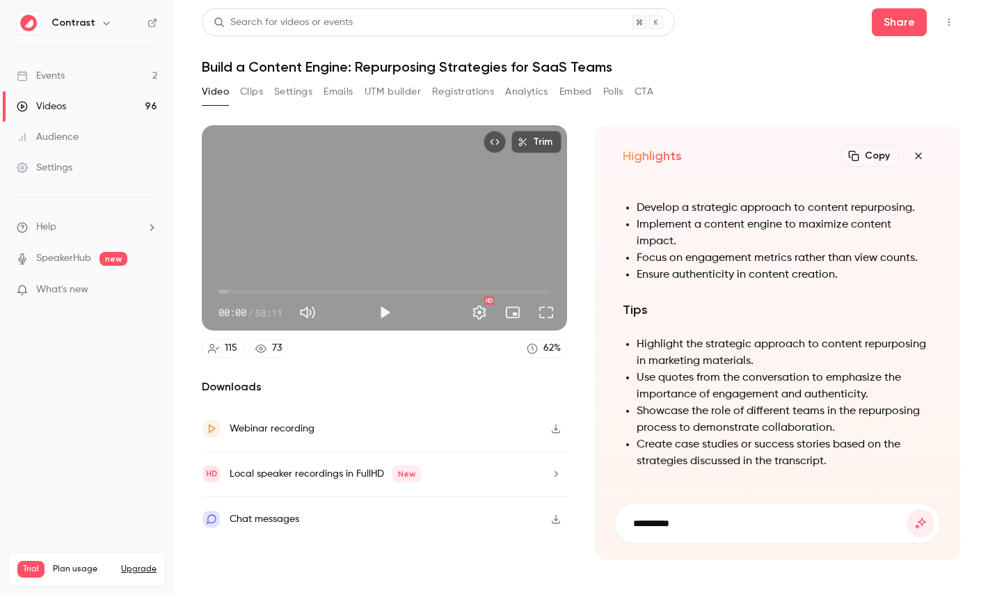
paste input "**********"
type input "**********"
click at [907, 509] on button "submit" at bounding box center [921, 523] width 28 height 28
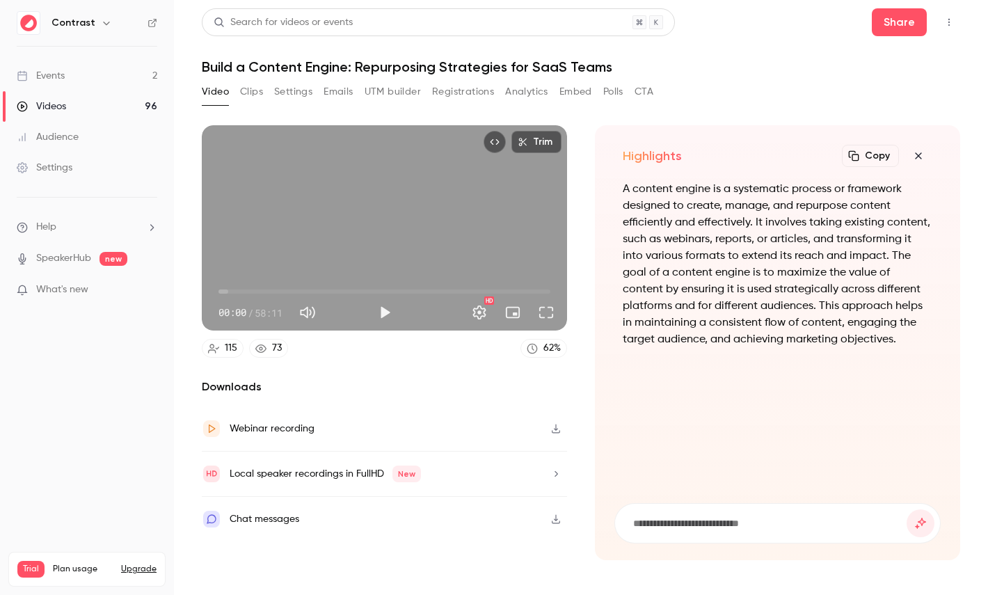
click at [920, 163] on button "button" at bounding box center [918, 156] width 28 height 28
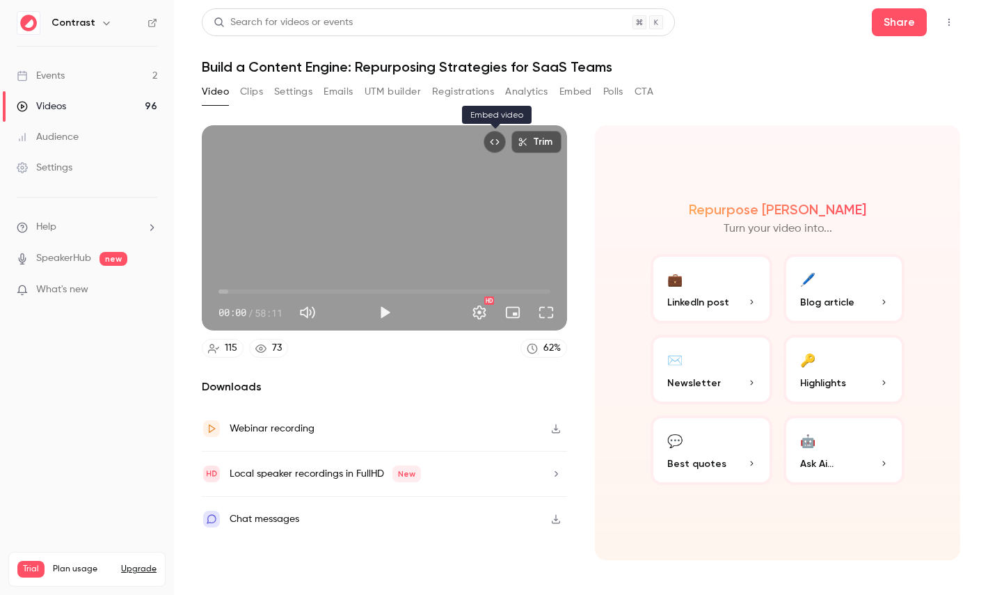
click at [490, 141] on button "Embed video" at bounding box center [495, 142] width 22 height 22
click at [492, 142] on icon "Embed video" at bounding box center [495, 142] width 10 height 10
click at [95, 174] on link "Settings" at bounding box center [87, 167] width 174 height 31
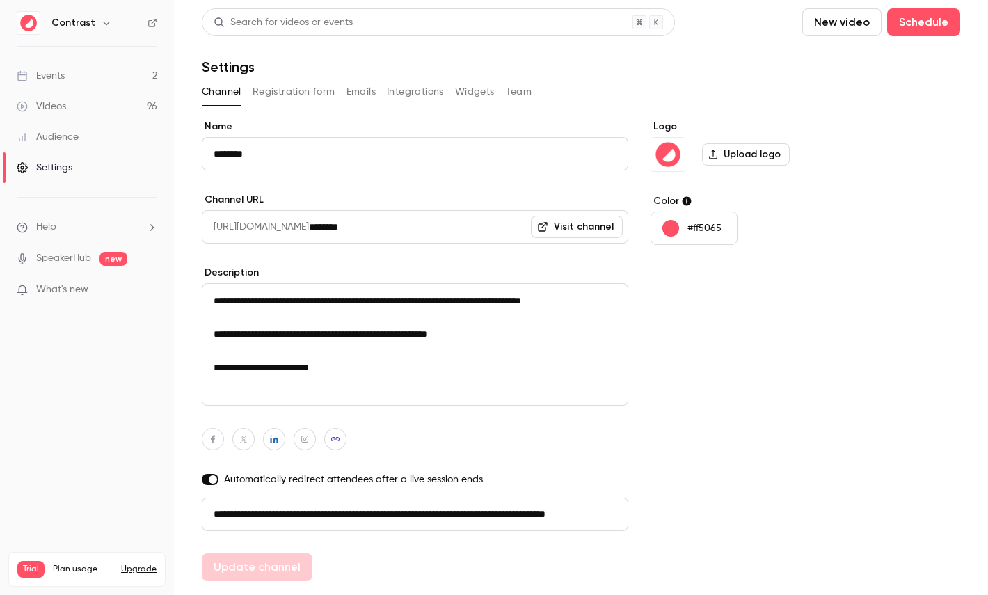
scroll to position [39, 0]
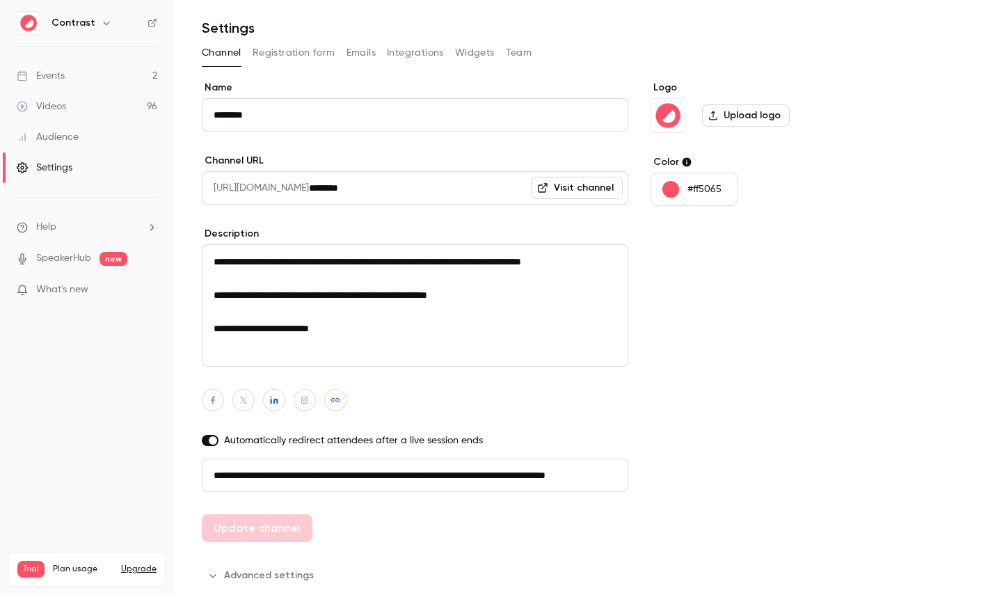
click at [287, 52] on button "Registration form" at bounding box center [294, 53] width 83 height 22
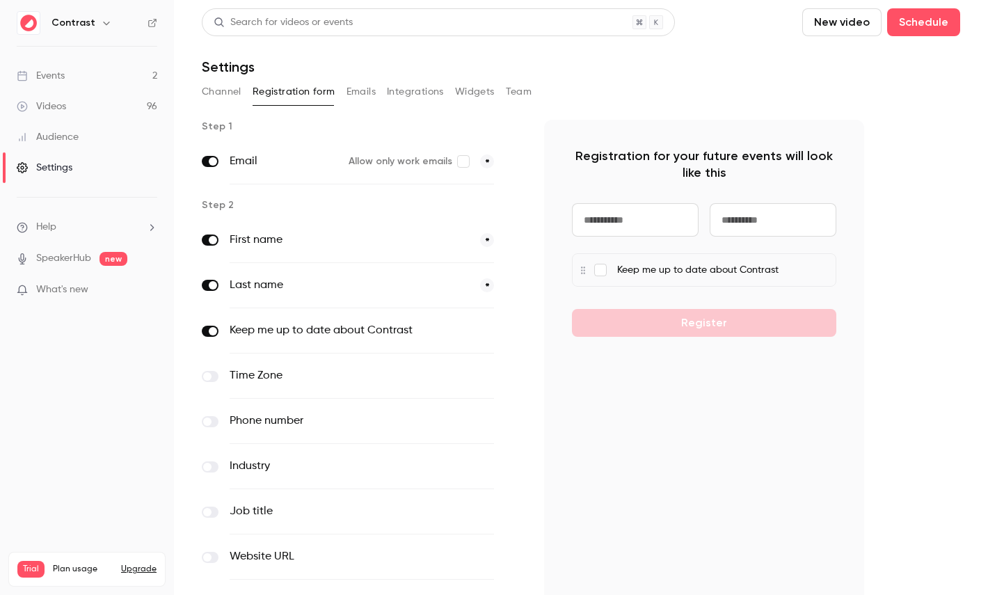
click at [359, 88] on button "Emails" at bounding box center [360, 92] width 29 height 22
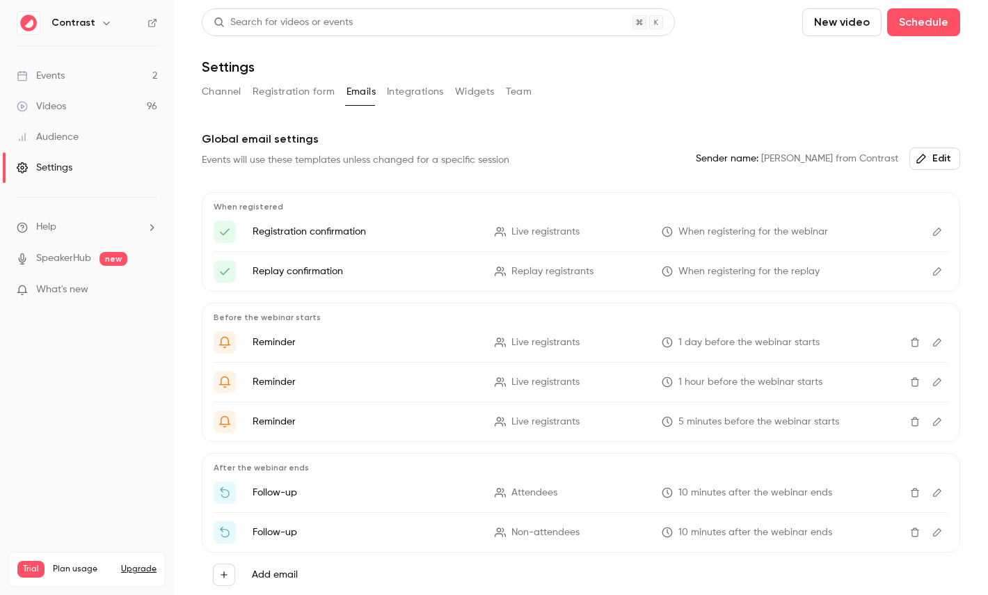
drag, startPoint x: 278, startPoint y: 233, endPoint x: 425, endPoint y: 233, distance: 146.8
click at [424, 233] on p "Registration confirmation" at bounding box center [365, 232] width 225 height 14
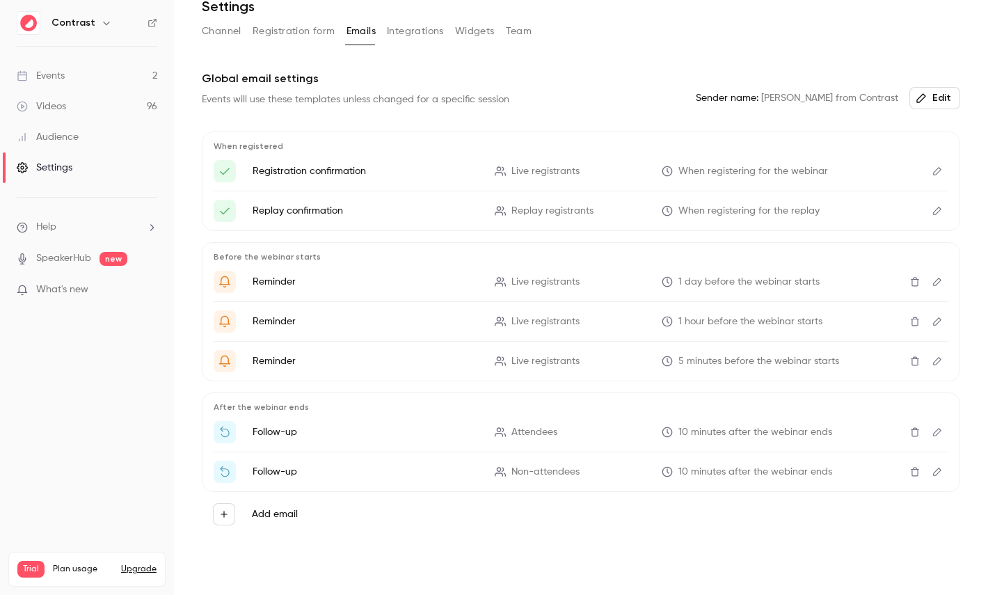
click at [944, 279] on button "Edit" at bounding box center [937, 282] width 22 height 22
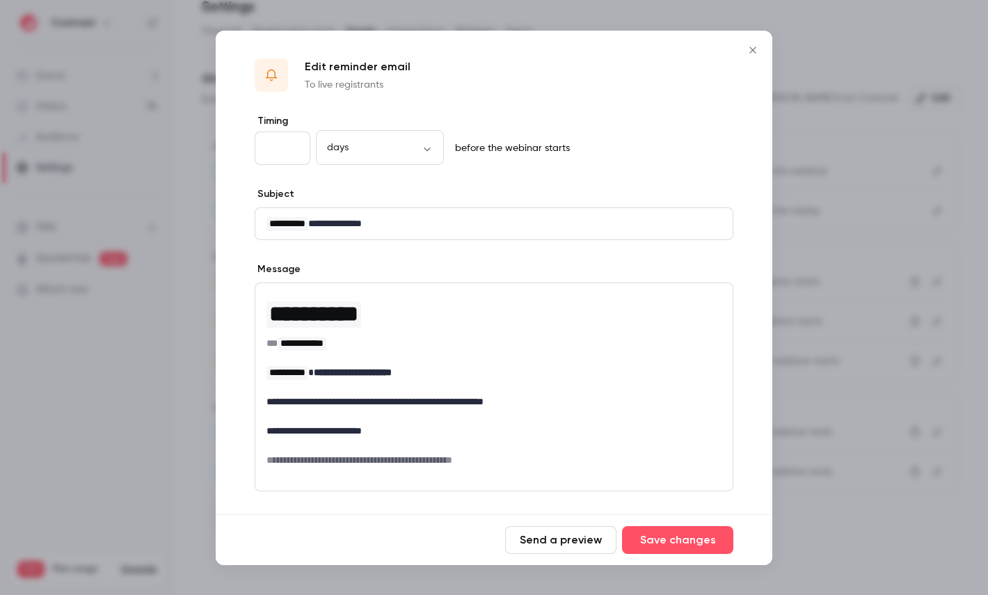
drag, startPoint x: 304, startPoint y: 221, endPoint x: 430, endPoint y: 223, distance: 125.9
click at [426, 221] on p "**********" at bounding box center [493, 223] width 455 height 15
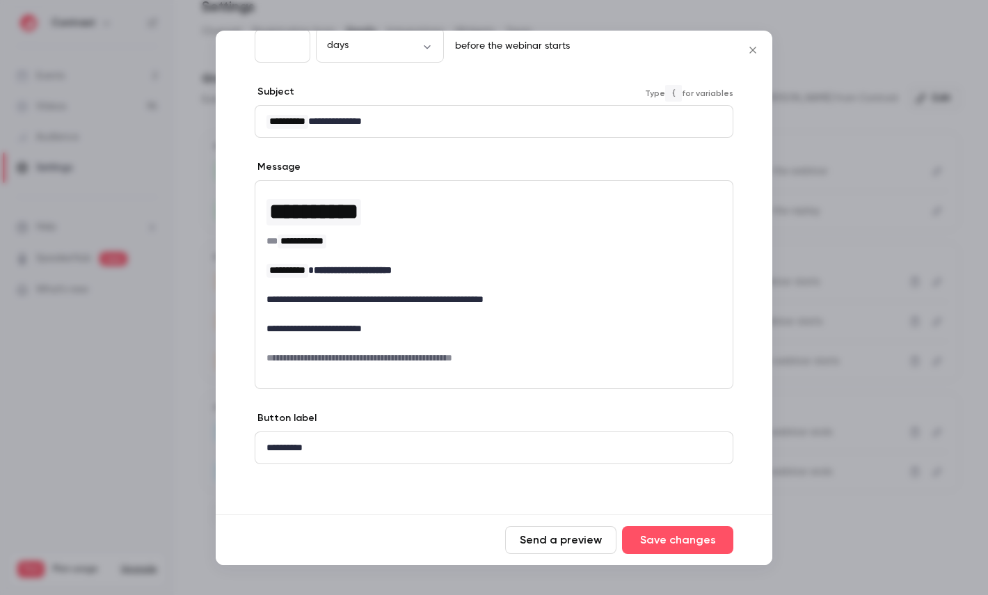
click at [833, 229] on div at bounding box center [494, 297] width 988 height 595
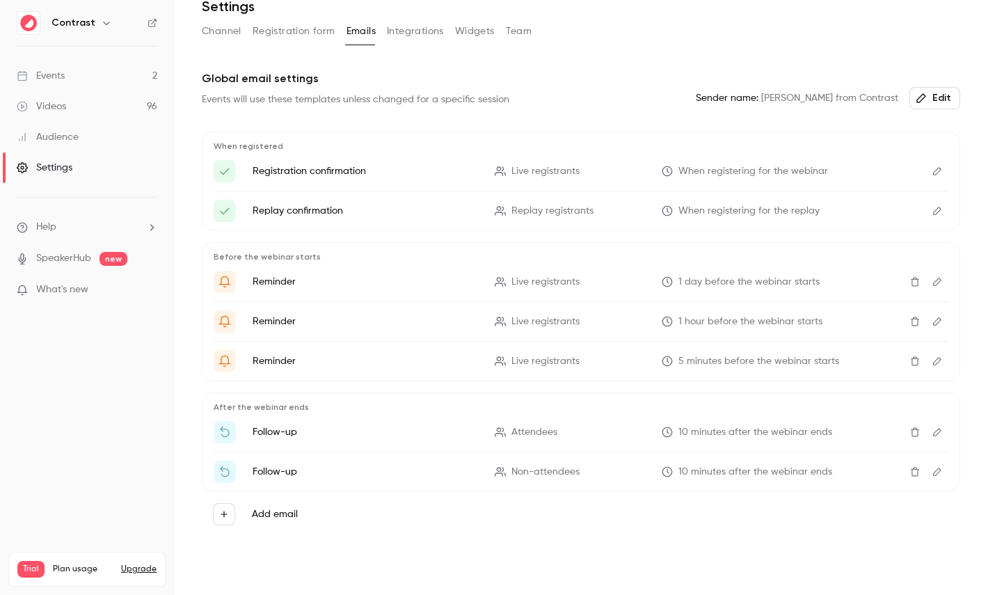
click at [423, 18] on div "Search for videos or events New video Schedule Settings Channel Registration fo…" at bounding box center [581, 267] width 758 height 639
click at [423, 27] on button "Integrations" at bounding box center [415, 31] width 57 height 22
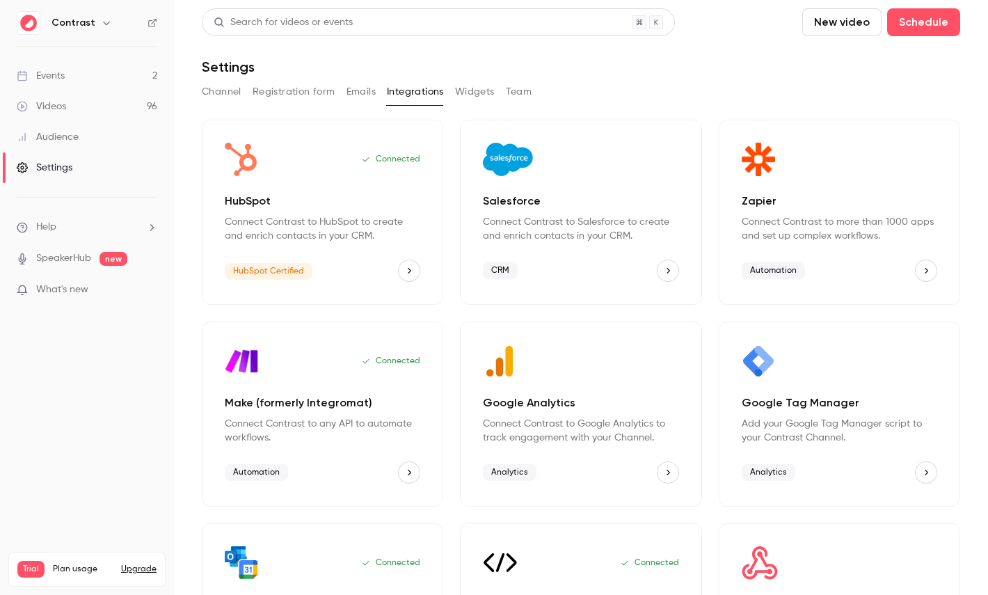
click at [522, 86] on button "Team" at bounding box center [519, 92] width 26 height 22
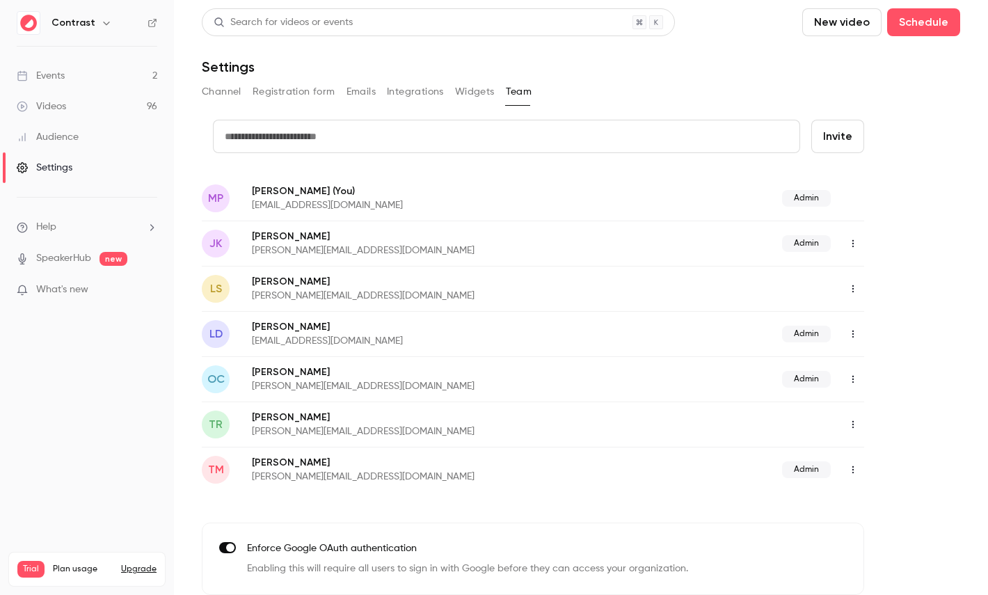
click at [77, 145] on link "Audience" at bounding box center [87, 137] width 174 height 31
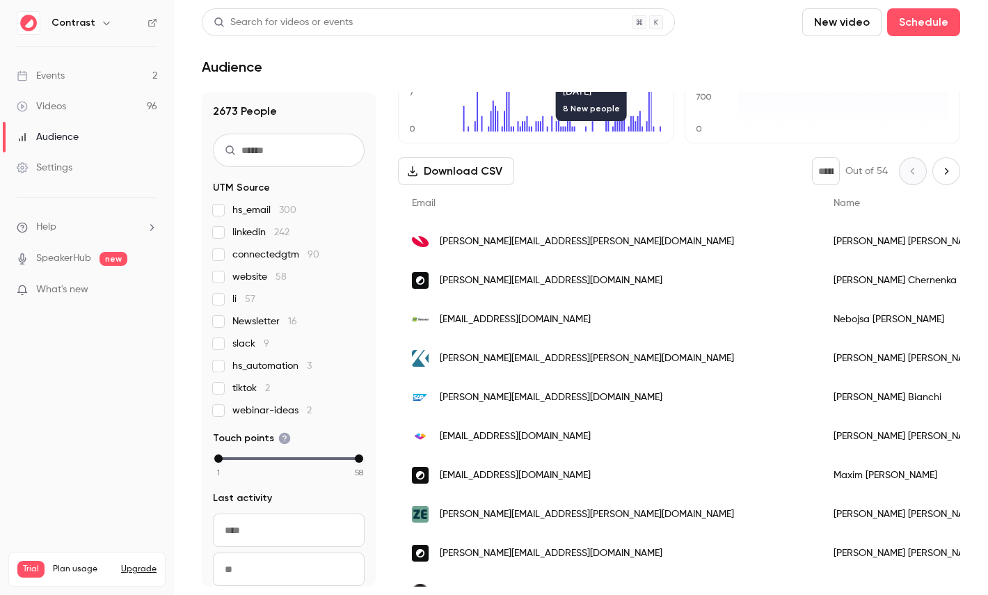
scroll to position [148, 0]
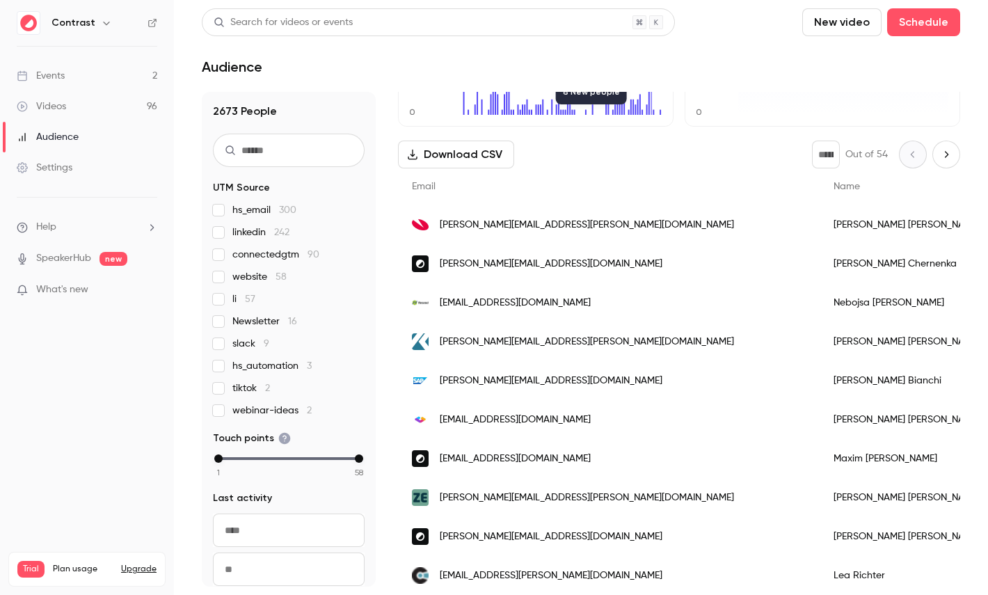
click at [820, 271] on div "Olga Chernenka" at bounding box center [910, 263] width 180 height 39
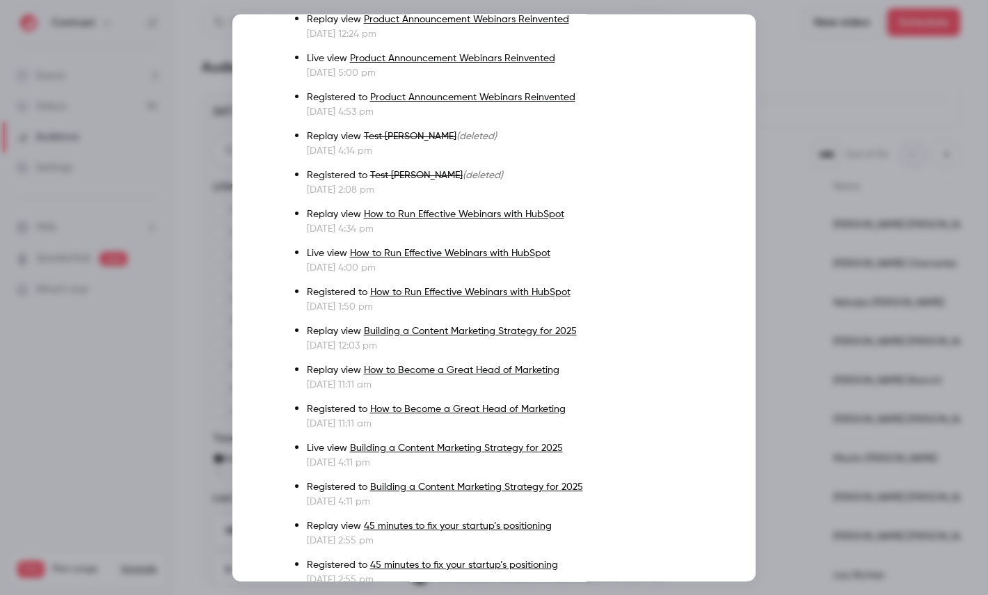
scroll to position [0, 0]
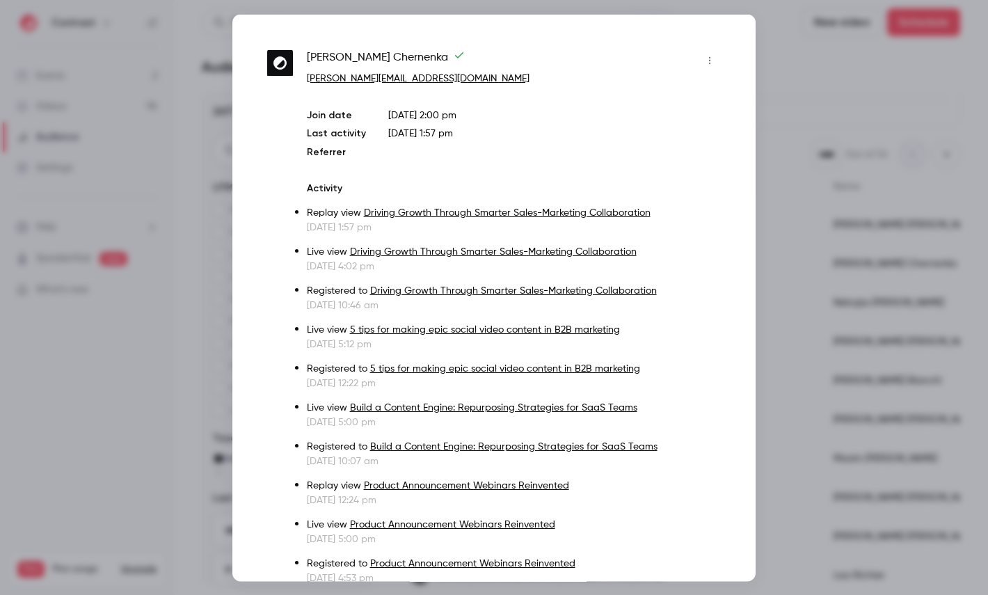
click at [788, 243] on div at bounding box center [494, 297] width 988 height 595
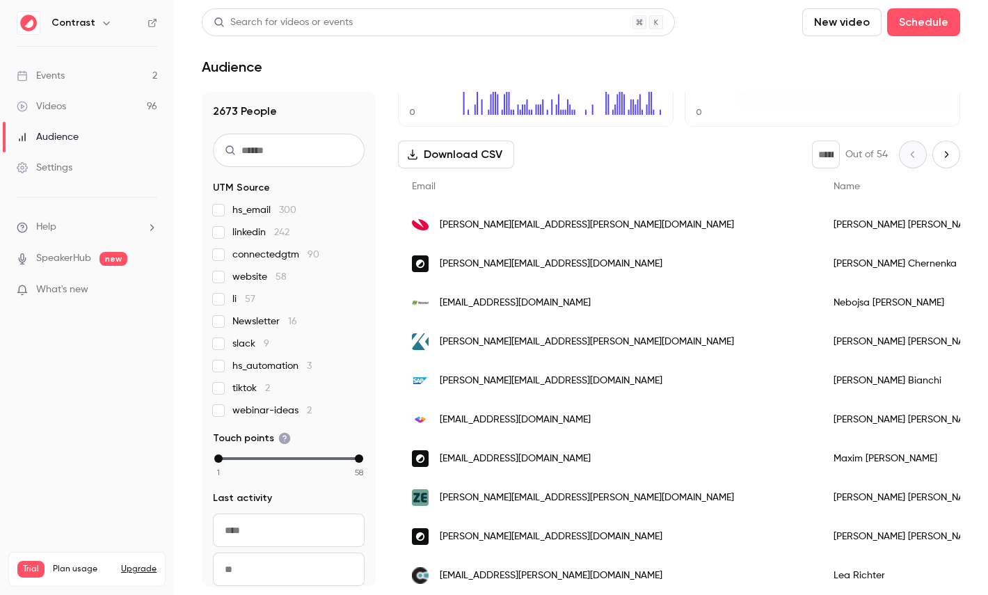
click at [272, 244] on div "hs_email 300 linkedin 242 connectedgtm 90 website 58 li 57 Newsletter 16 slack …" at bounding box center [289, 310] width 152 height 214
click at [272, 248] on span "connectedgtm 90" at bounding box center [275, 255] width 87 height 14
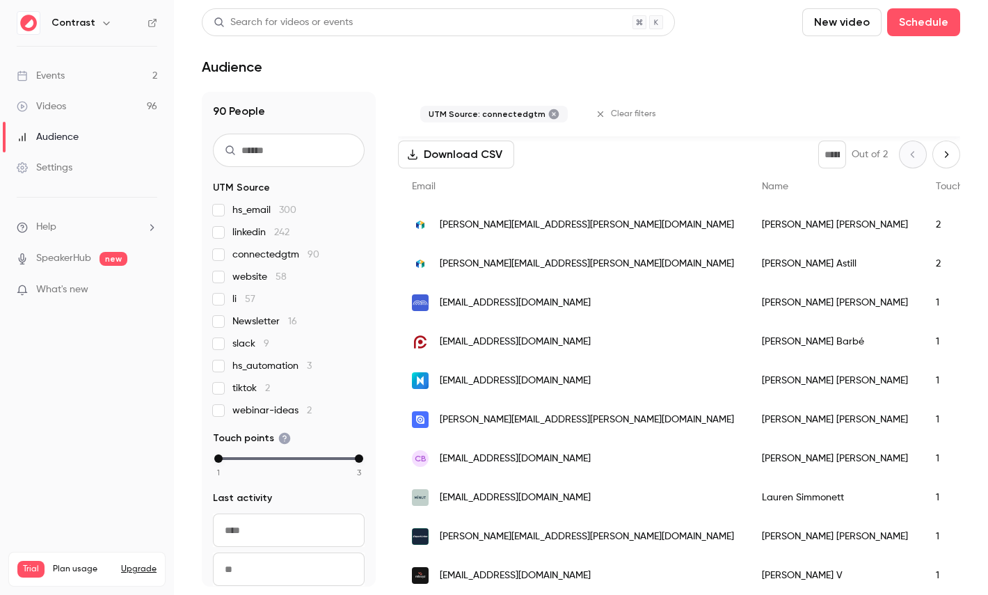
click at [270, 250] on span "connectedgtm 90" at bounding box center [275, 255] width 87 height 14
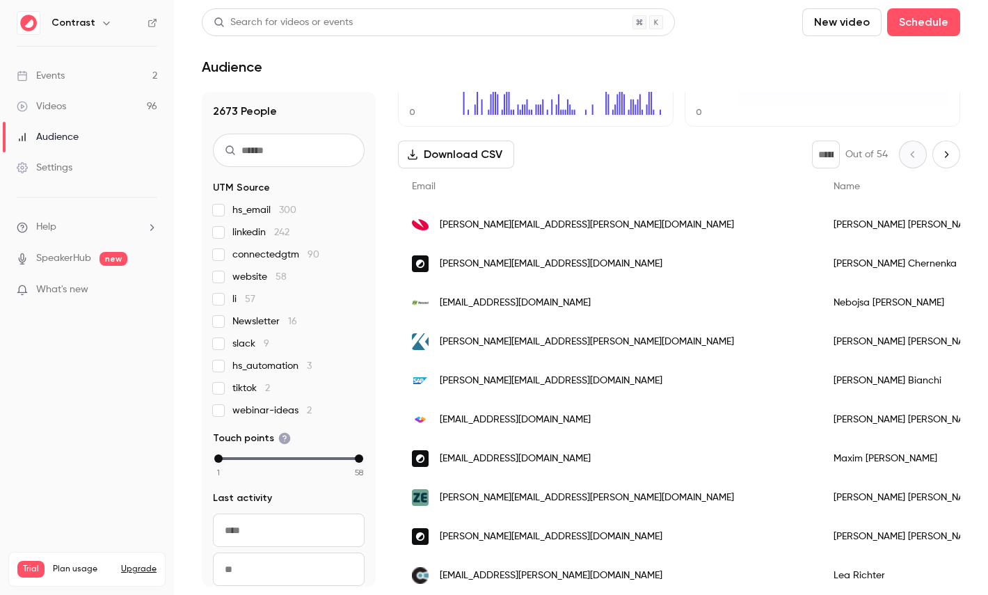
scroll to position [286, 0]
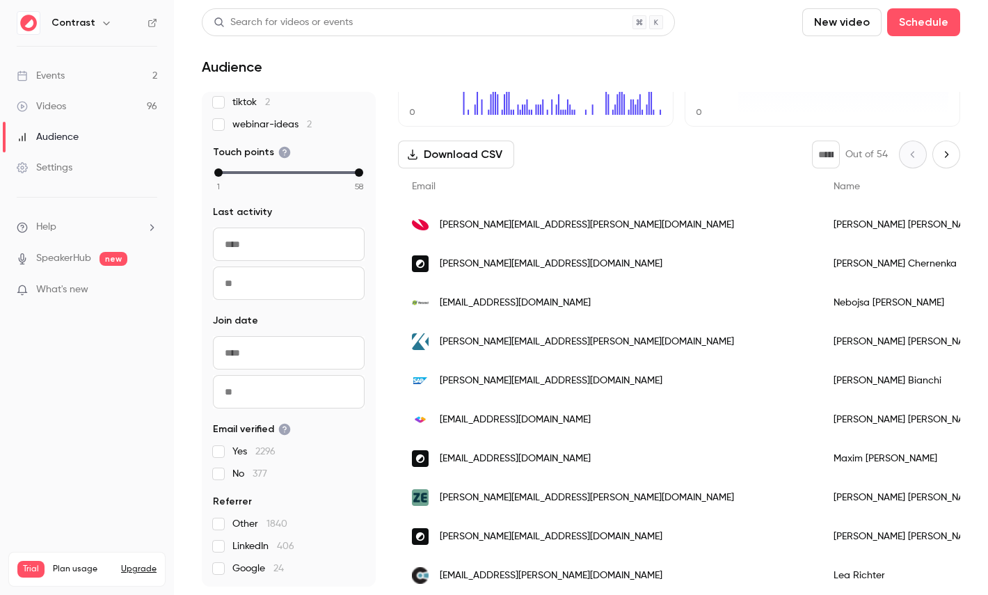
click at [108, 97] on link "Videos 96" at bounding box center [87, 106] width 174 height 31
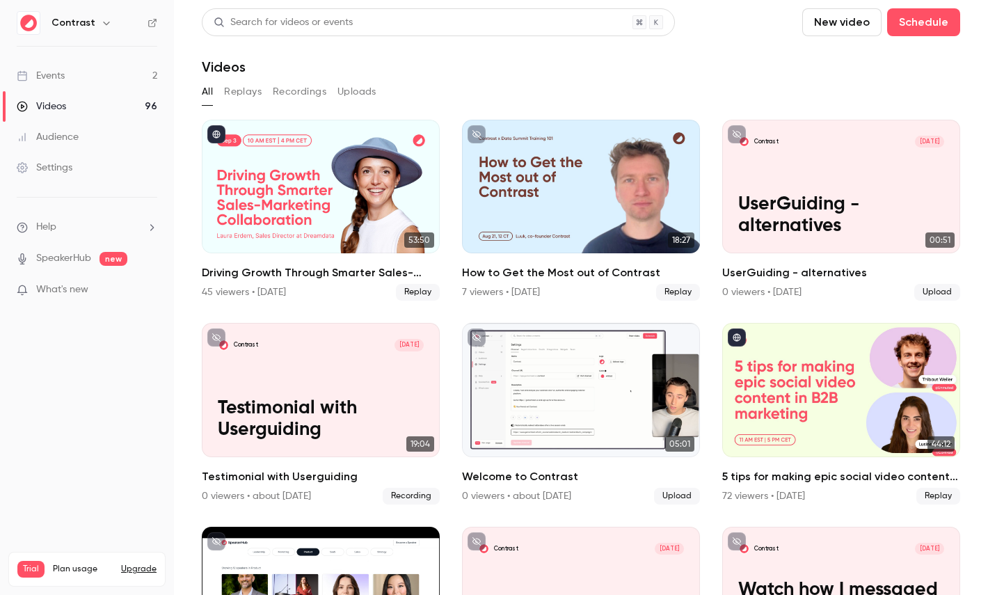
click at [395, 195] on div "Driving Growth Through Smarter Sales-Marketing Collaboration" at bounding box center [321, 187] width 238 height 134
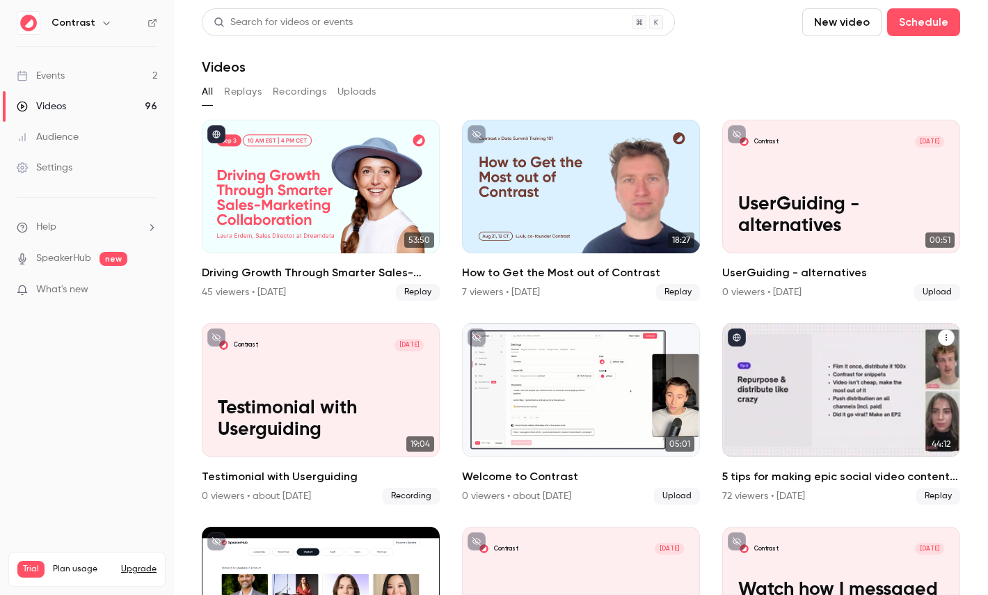
click at [823, 366] on div "5 tips for making epic social video content in B2B marketing" at bounding box center [841, 390] width 238 height 134
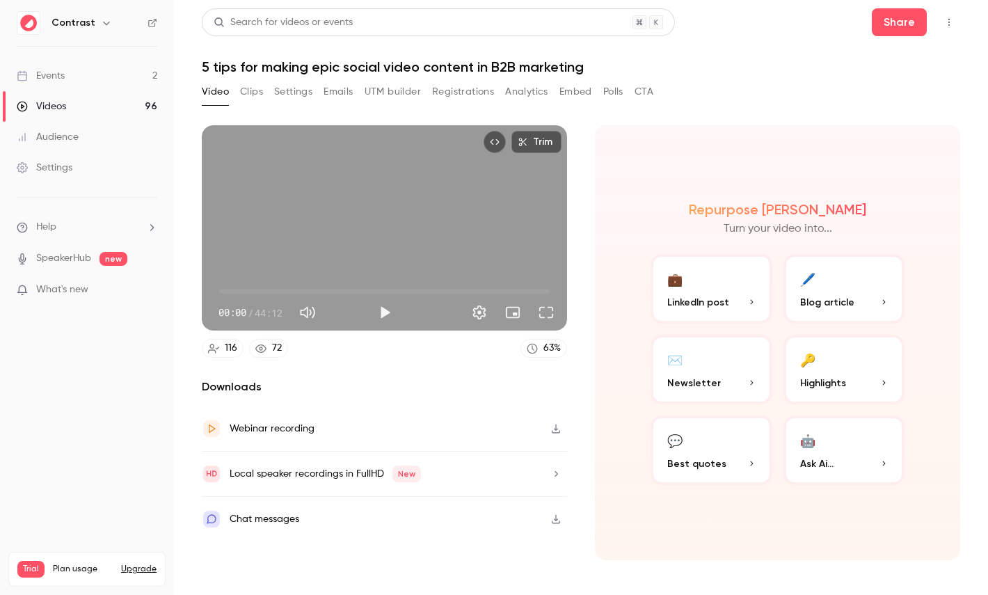
click at [486, 88] on button "Registrations" at bounding box center [463, 92] width 62 height 22
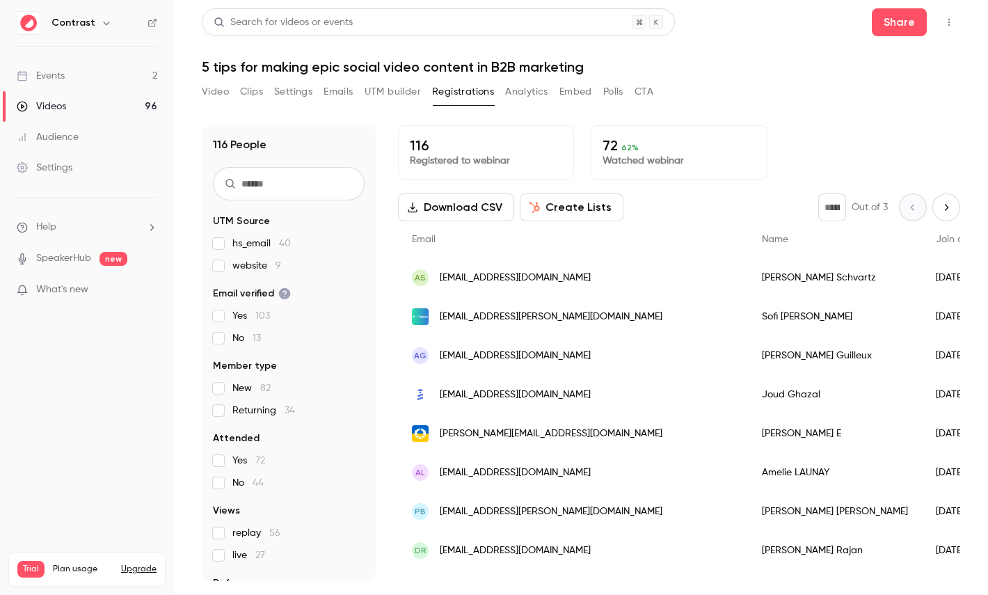
scroll to position [65, 0]
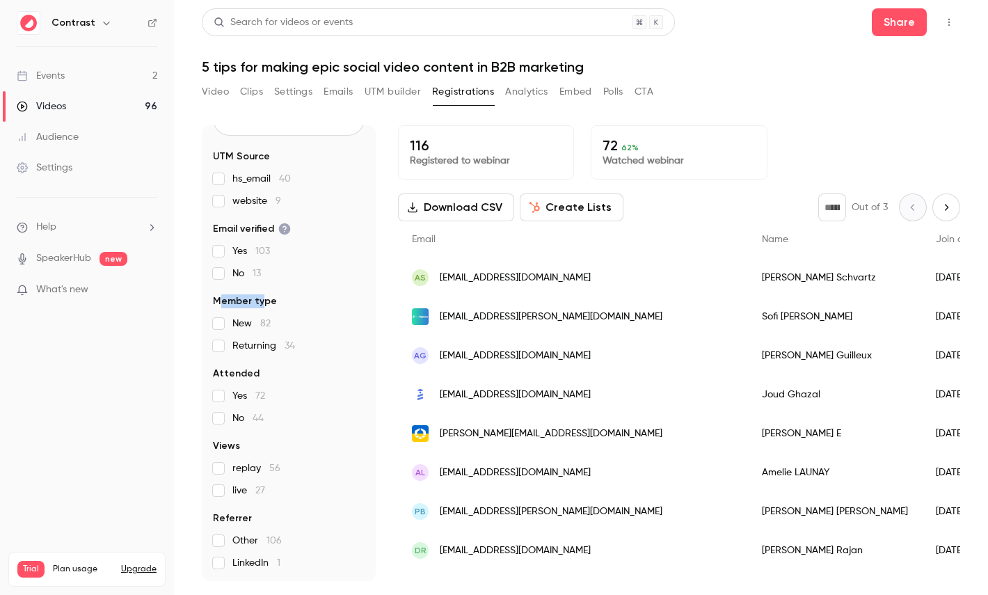
drag, startPoint x: 221, startPoint y: 305, endPoint x: 275, endPoint y: 305, distance: 53.6
click at [275, 305] on legend "Member type" at bounding box center [289, 301] width 152 height 14
click at [525, 89] on button "Analytics" at bounding box center [526, 92] width 43 height 22
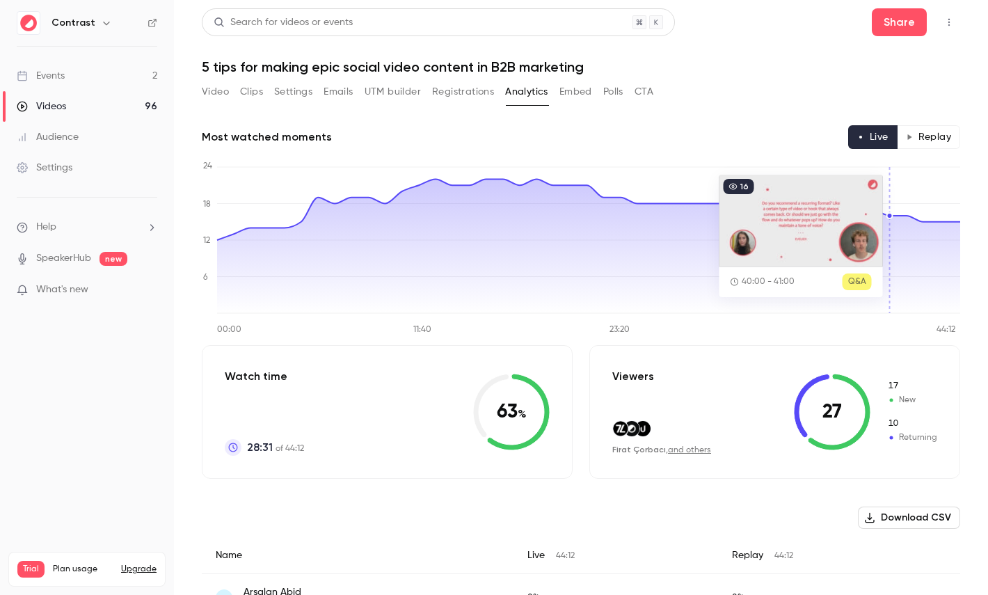
click at [939, 137] on button "Replay" at bounding box center [928, 137] width 63 height 24
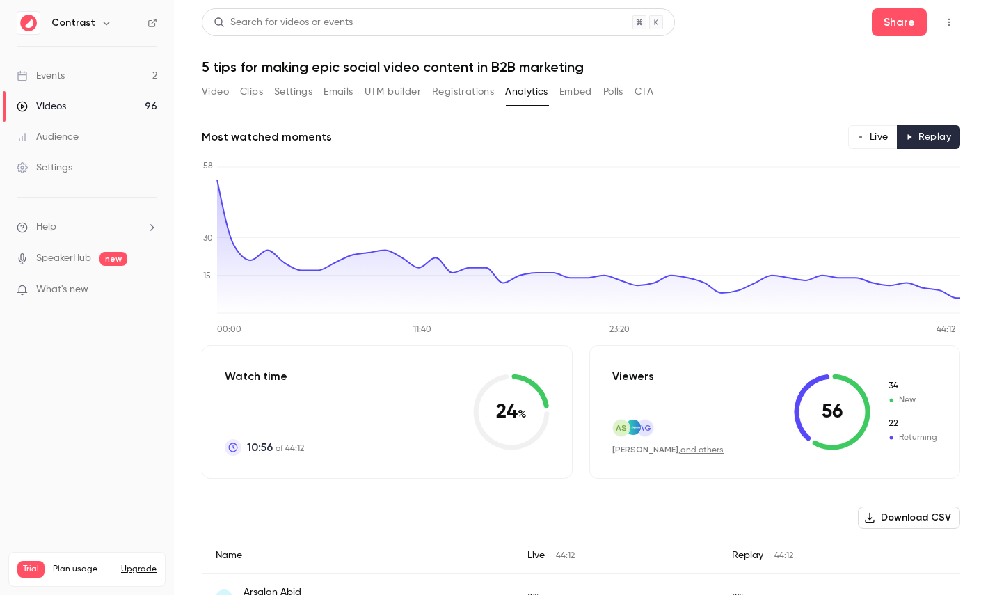
click at [868, 138] on button "Live" at bounding box center [872, 137] width 49 height 24
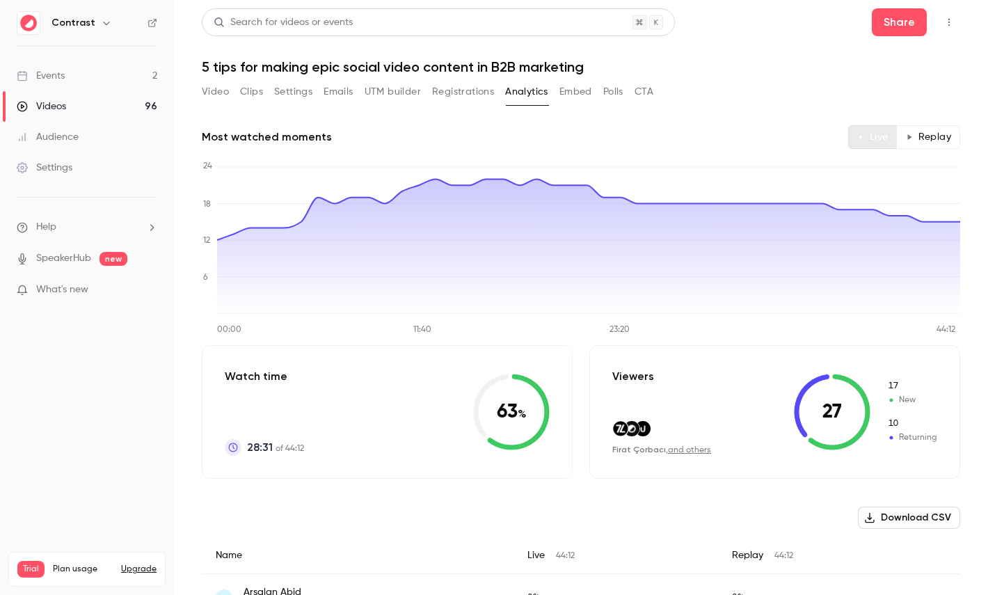
type button "live"
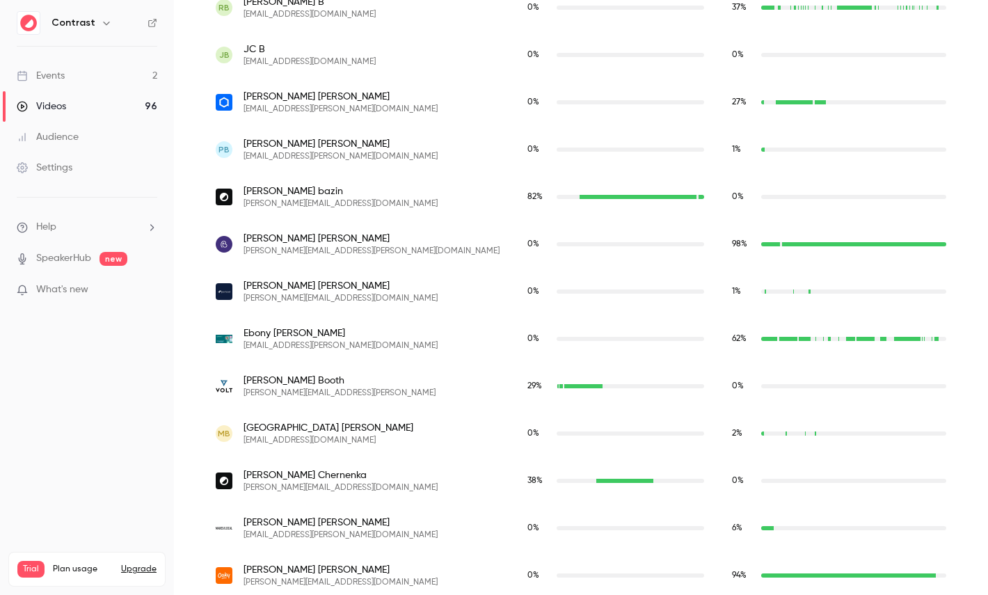
scroll to position [934, 0]
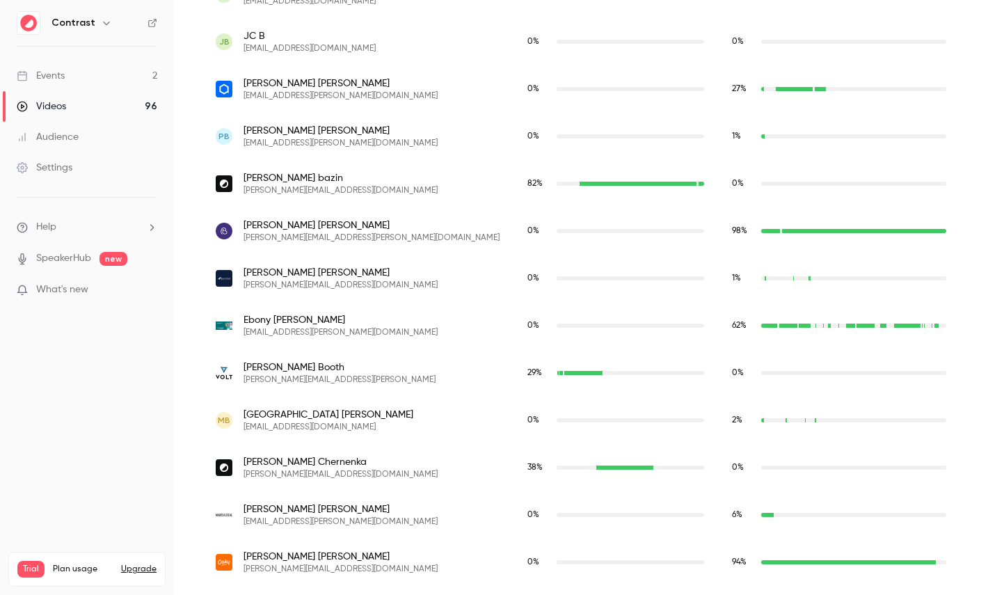
click at [254, 183] on span "etienne bazin" at bounding box center [341, 178] width 194 height 14
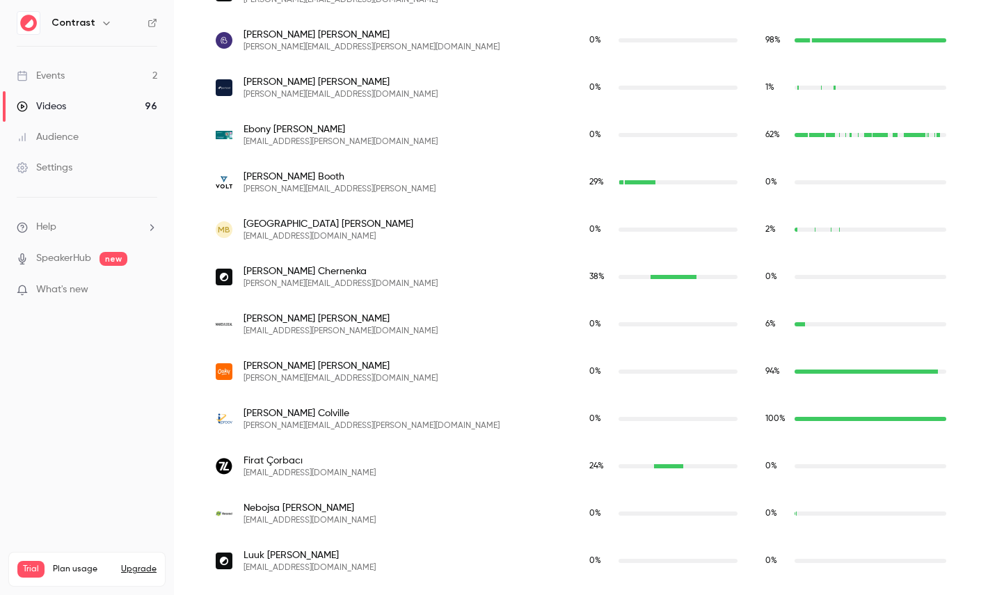
scroll to position [0, 0]
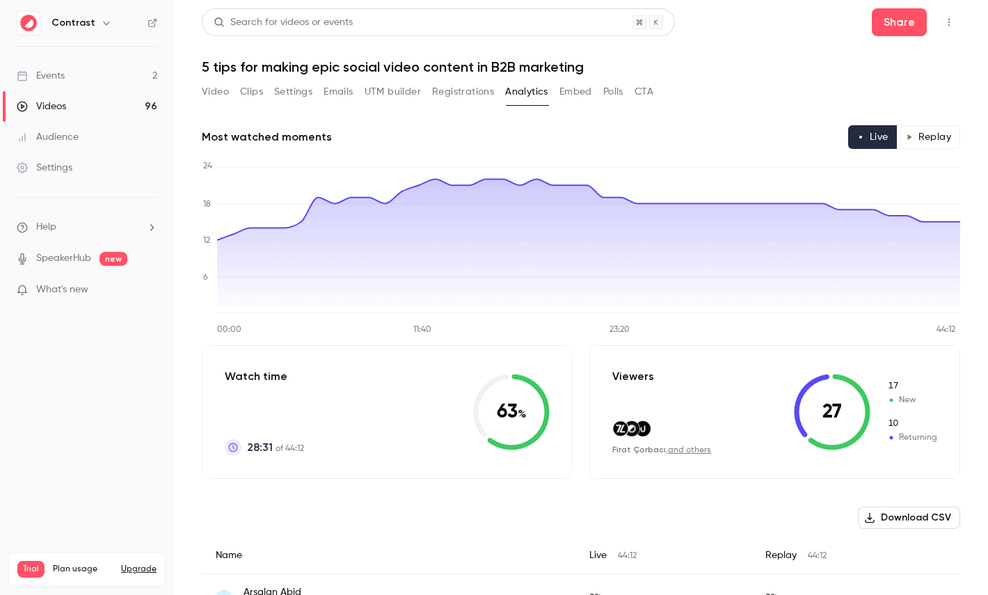
click at [609, 90] on button "Polls" at bounding box center [613, 92] width 20 height 22
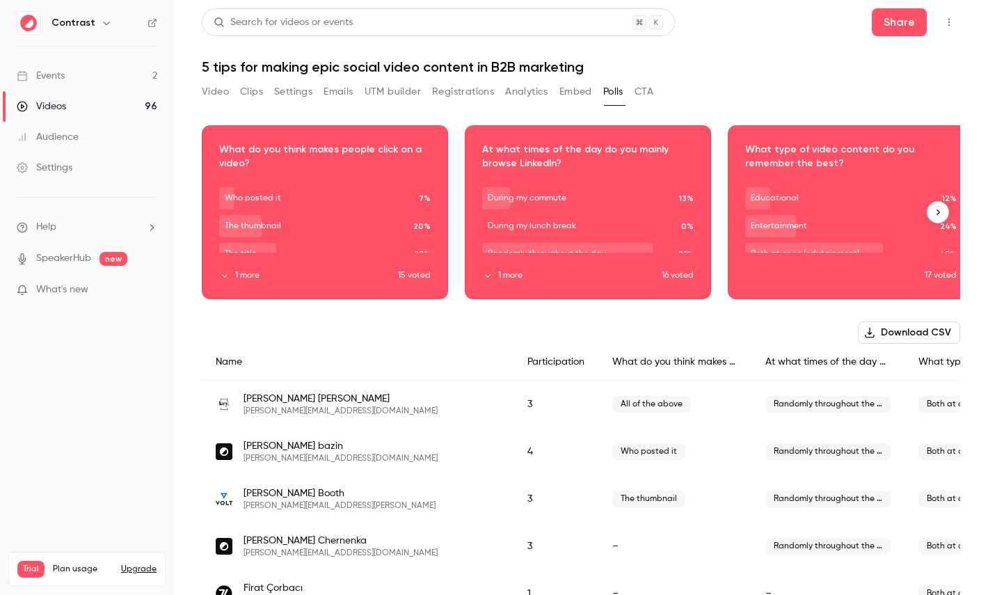
click at [389, 189] on div "Download image" at bounding box center [324, 212] width 245 height 173
click at [653, 90] on button "CTA" at bounding box center [643, 92] width 19 height 22
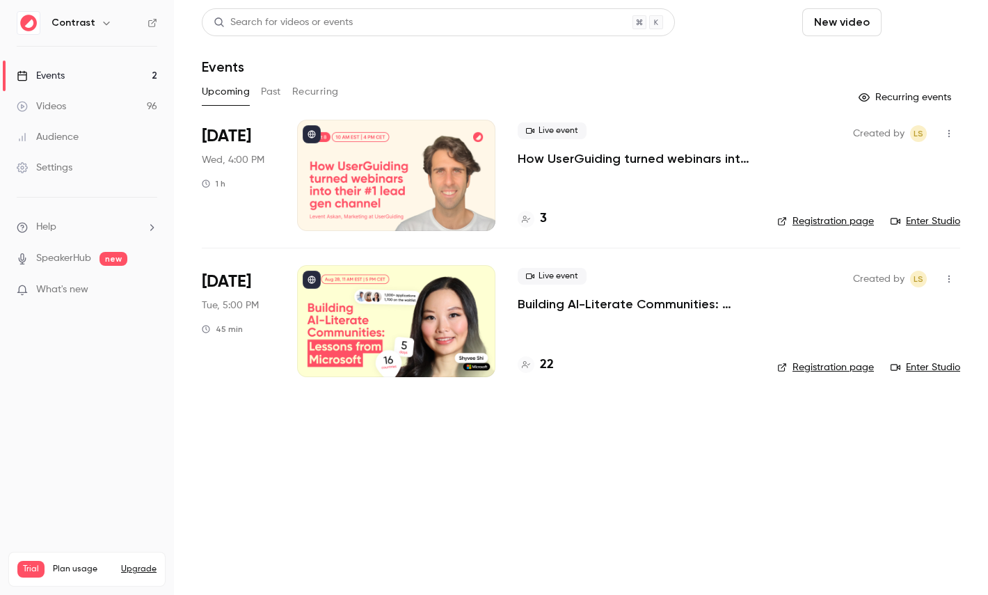
click at [931, 28] on button "Schedule" at bounding box center [923, 22] width 73 height 28
click at [898, 56] on div "One time event" at bounding box center [896, 61] width 106 height 14
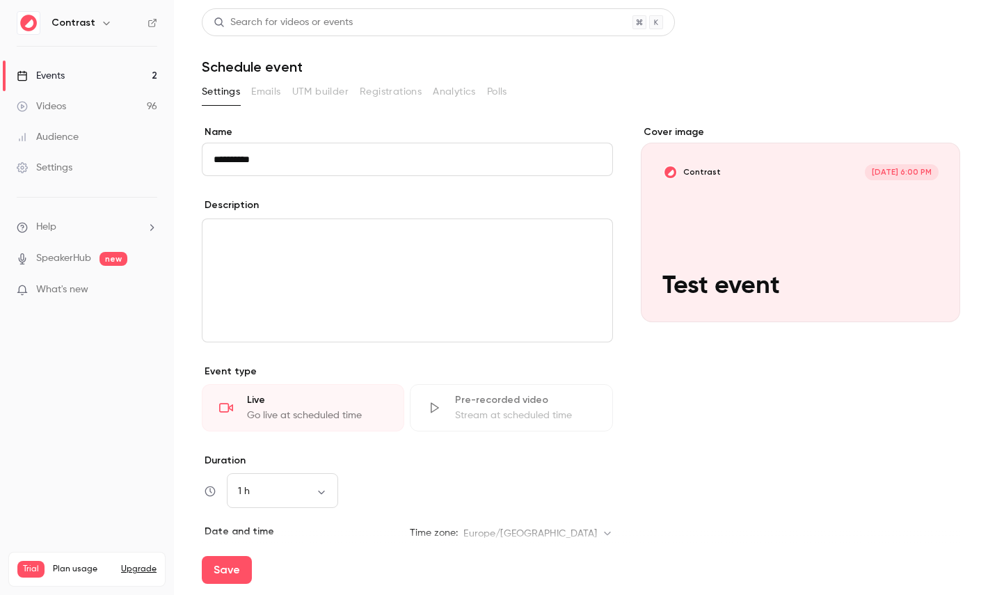
scroll to position [195, 0]
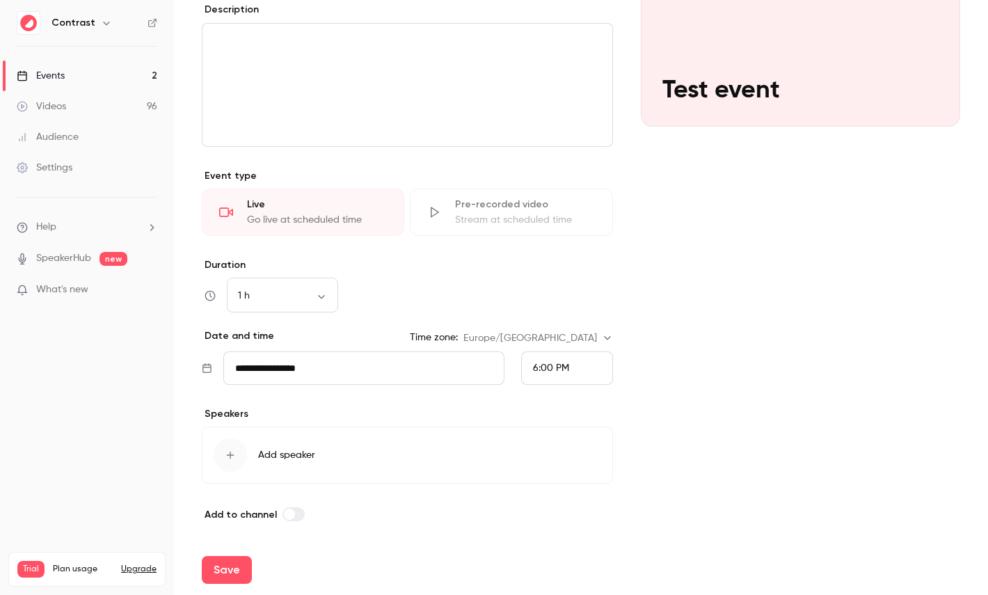
type input "**********"
click at [328, 445] on button "Add speaker" at bounding box center [407, 454] width 411 height 57
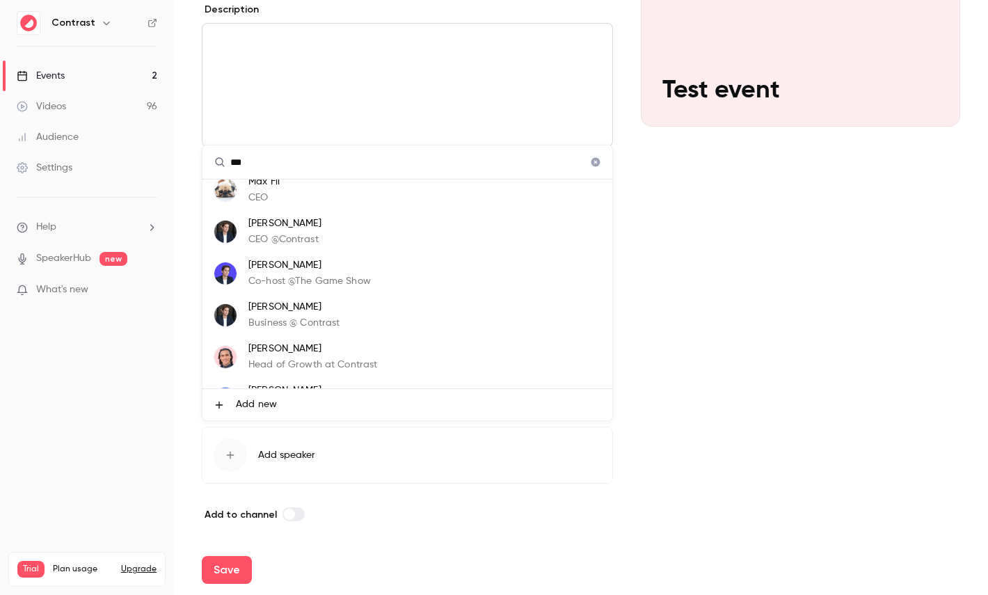
scroll to position [83, 0]
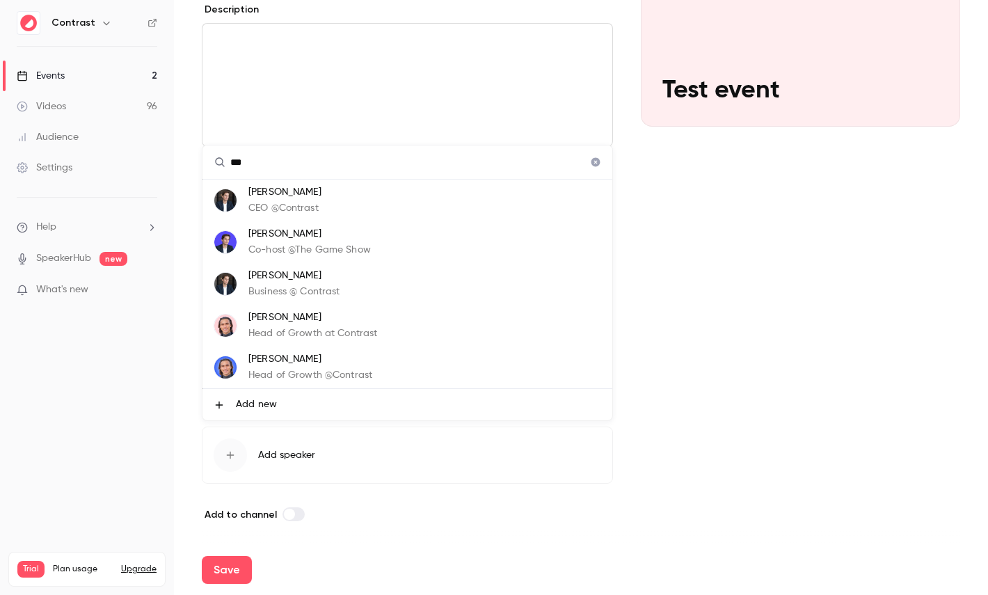
type input "***"
click at [331, 333] on p "Head of Growth at Contrast" at bounding box center [312, 333] width 129 height 15
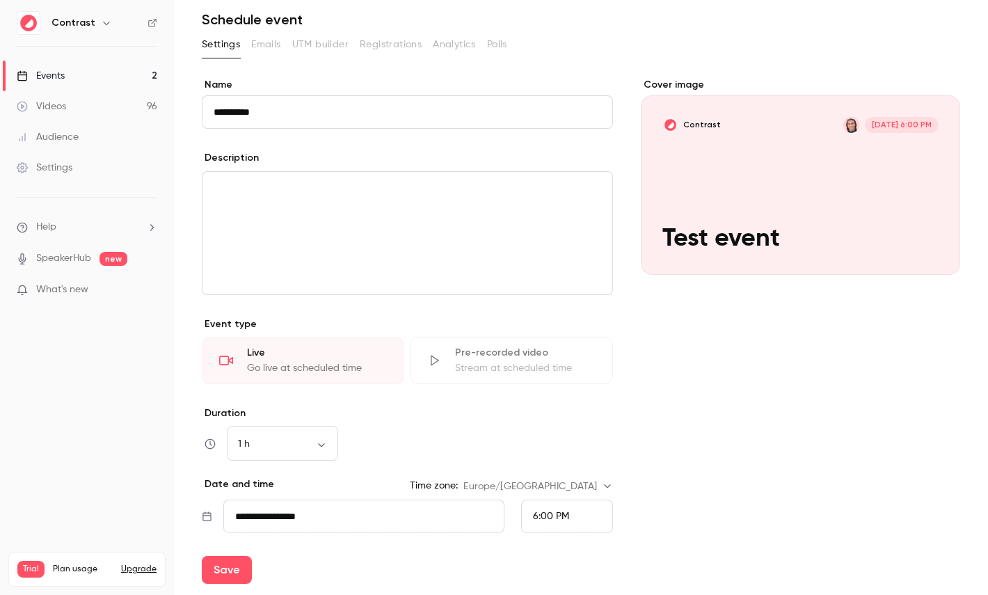
scroll to position [0, 0]
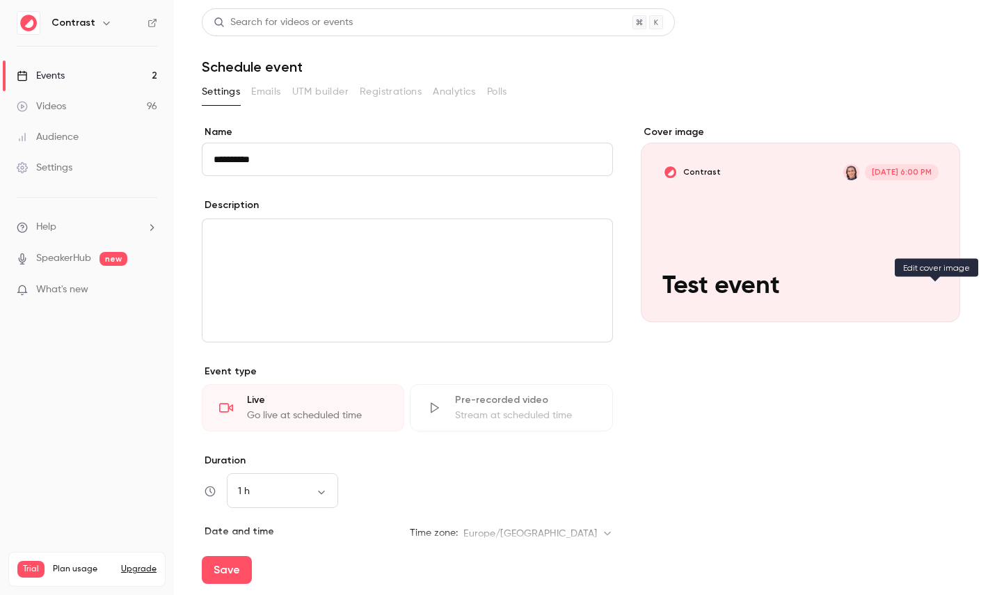
click at [932, 294] on icon "Cover image" at bounding box center [934, 297] width 15 height 11
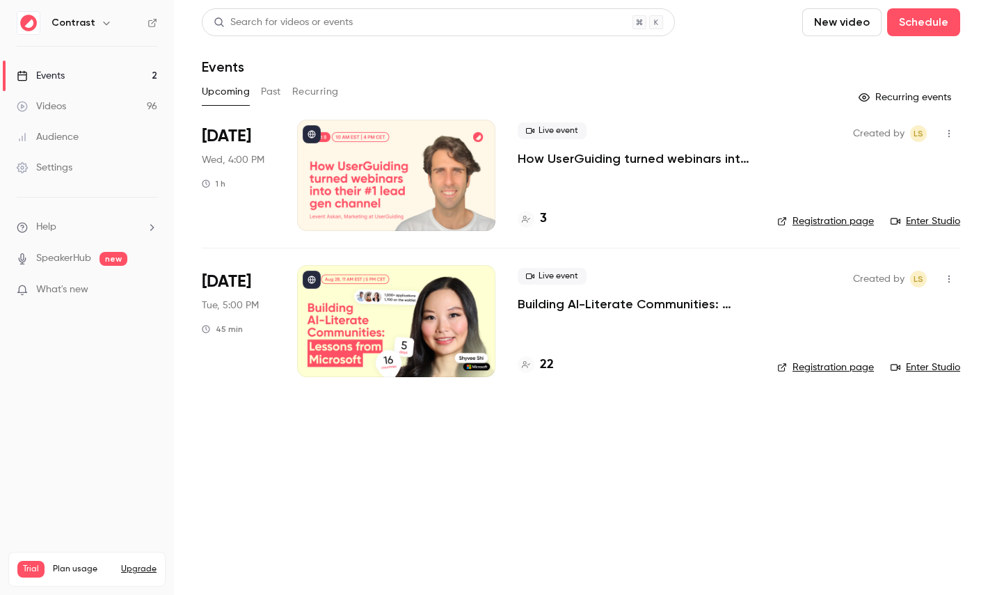
click at [106, 22] on icon "button" at bounding box center [106, 22] width 11 height 11
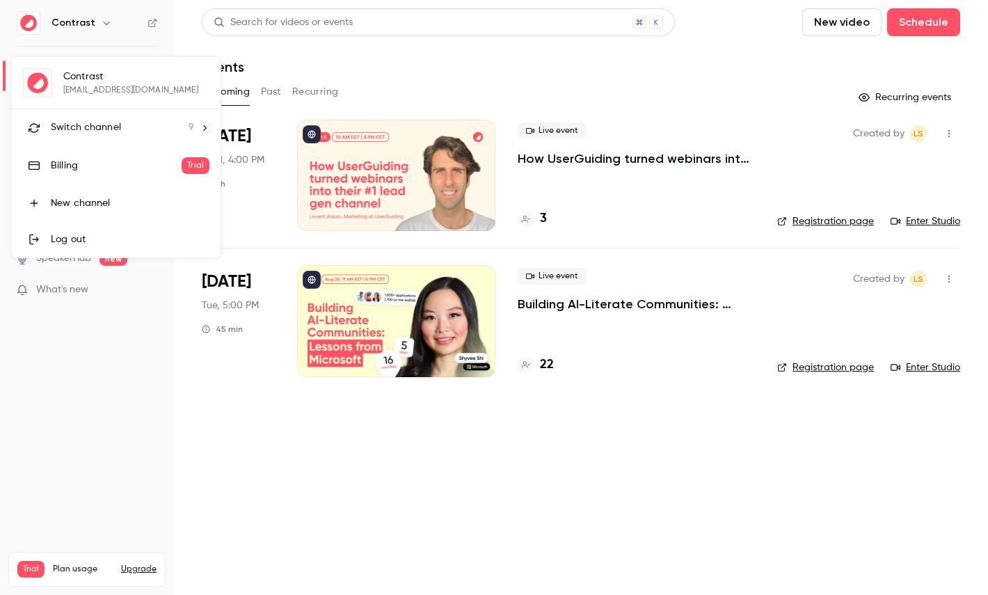
click at [106, 117] on li "Switch channel 9" at bounding box center [116, 127] width 209 height 37
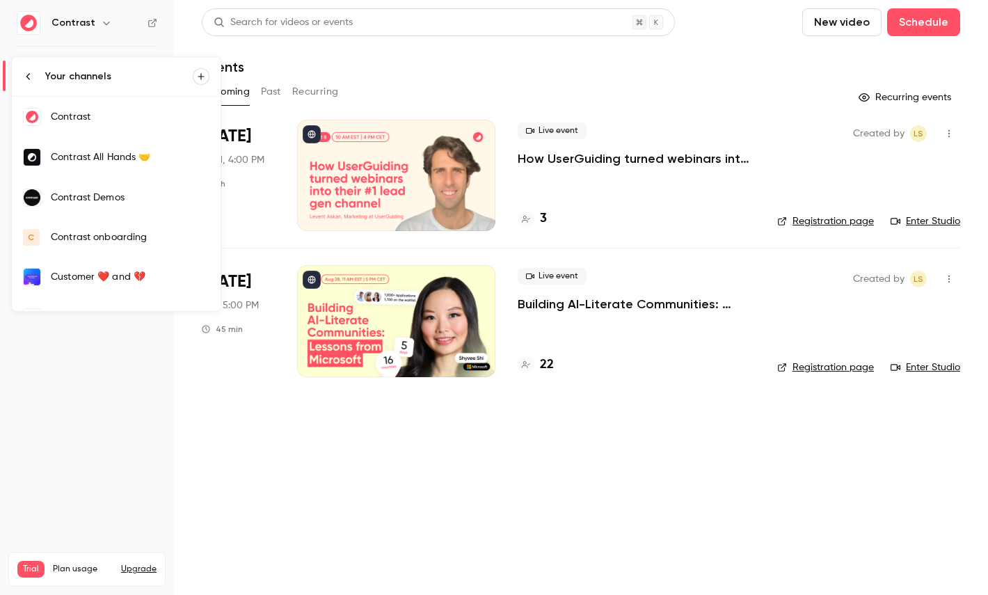
click at [119, 200] on div "Contrast Demos" at bounding box center [130, 198] width 159 height 14
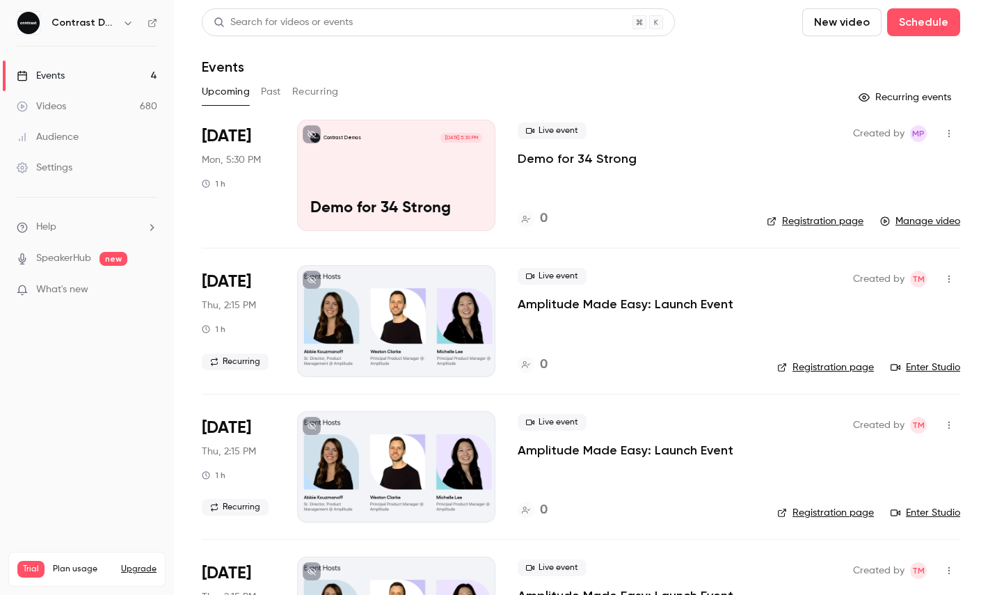
click at [81, 97] on link "Videos 680" at bounding box center [87, 106] width 174 height 31
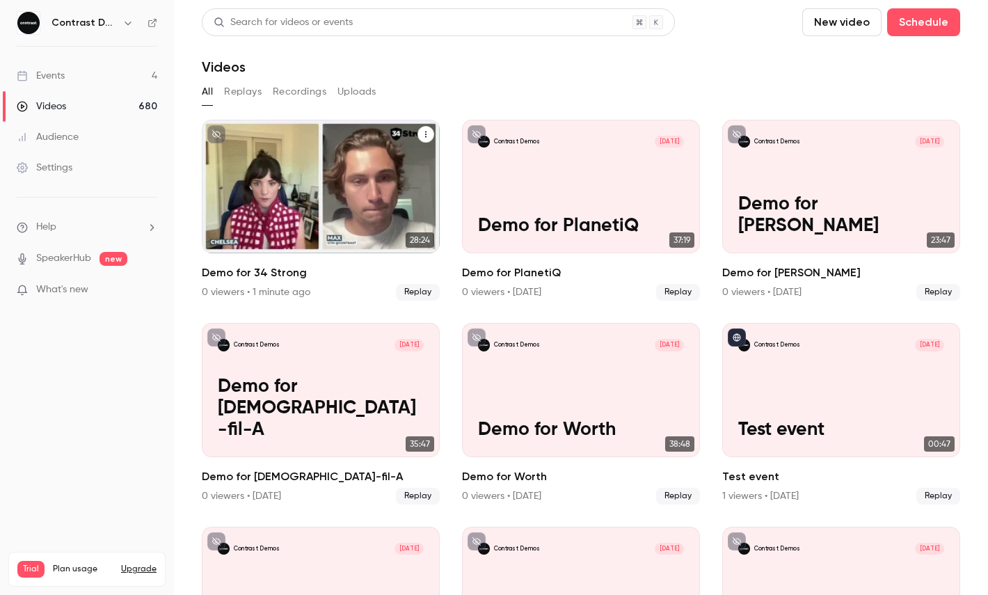
click at [426, 136] on icon "Demo for 34 Strong" at bounding box center [425, 134] width 1 height 6
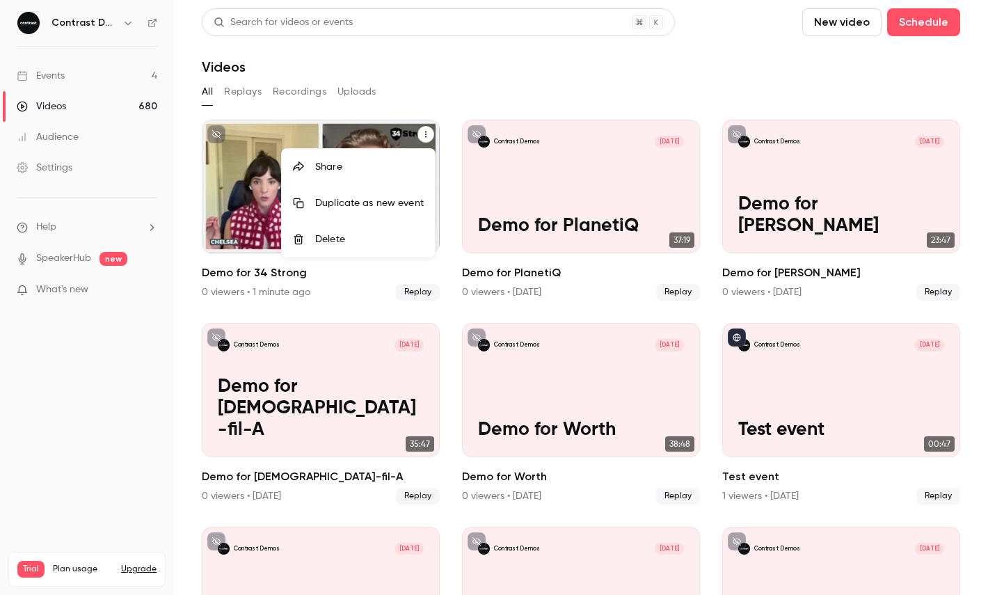
click at [377, 163] on div "Share" at bounding box center [369, 167] width 109 height 14
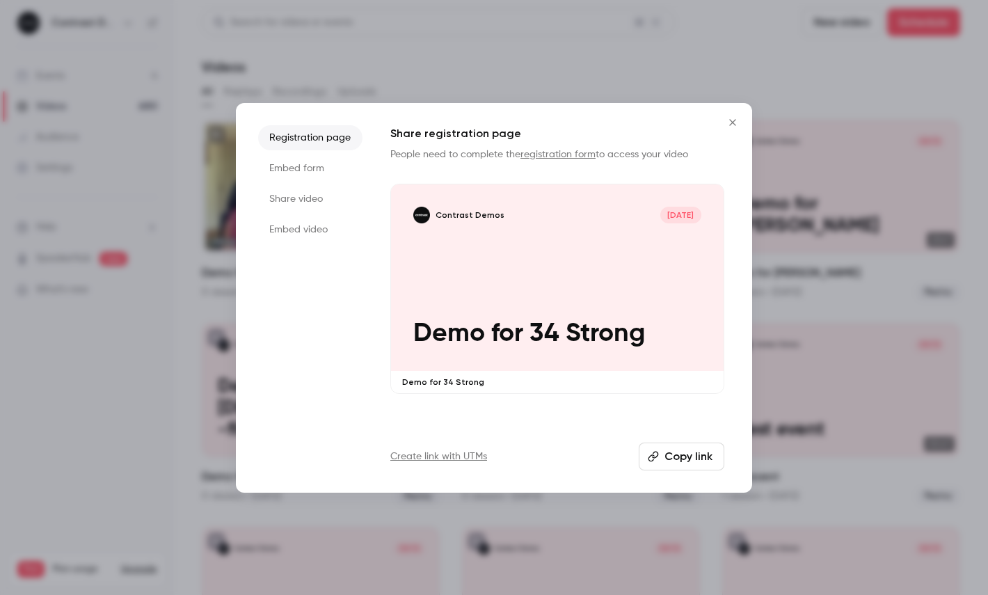
click at [303, 192] on li "Share video" at bounding box center [310, 198] width 104 height 25
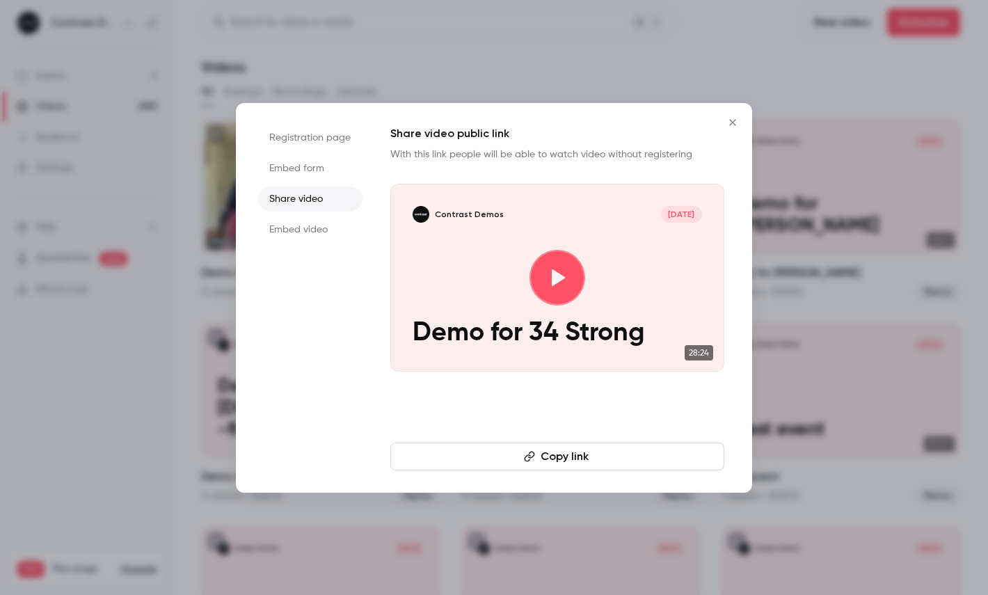
click at [464, 445] on button "Copy link" at bounding box center [557, 456] width 334 height 28
